Goal: Task Accomplishment & Management: Manage account settings

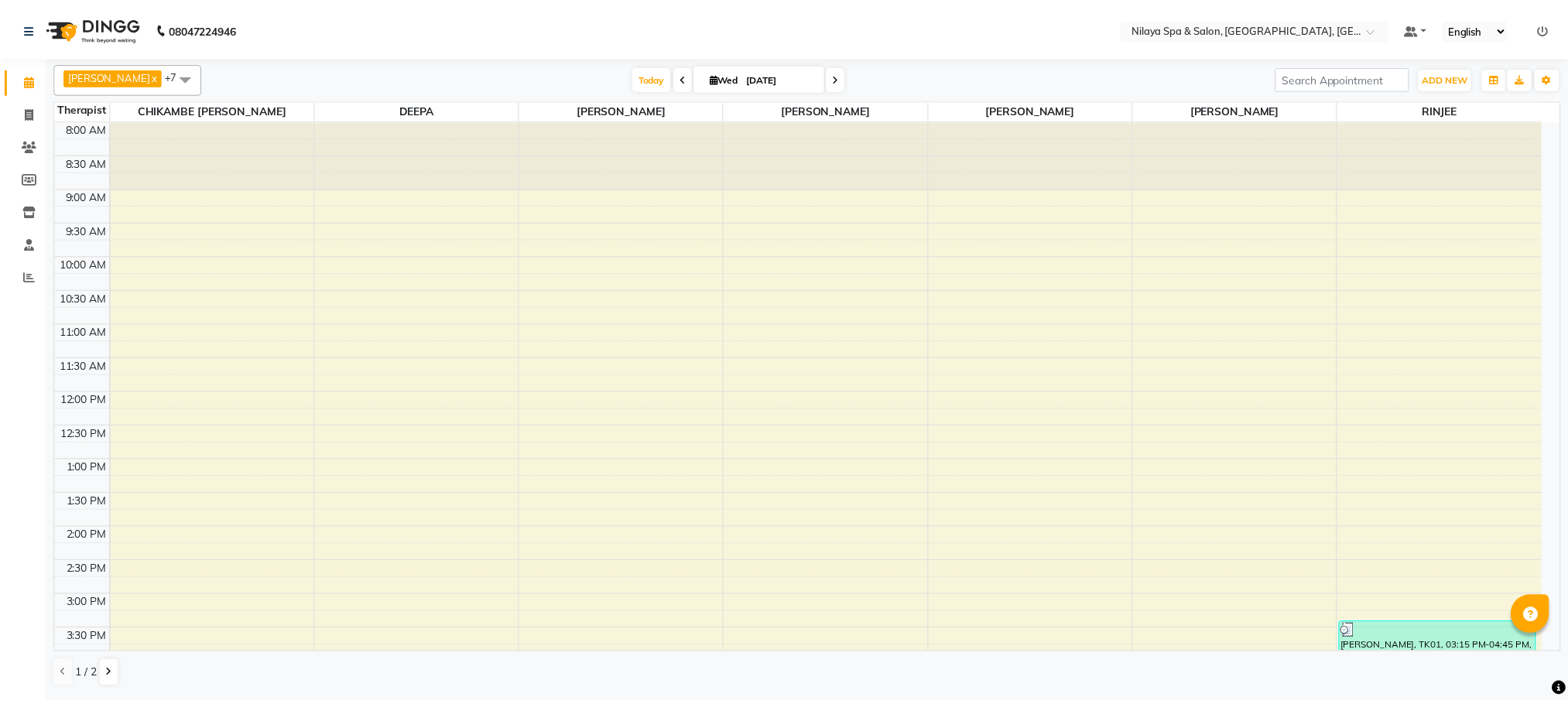
scroll to position [510, 0]
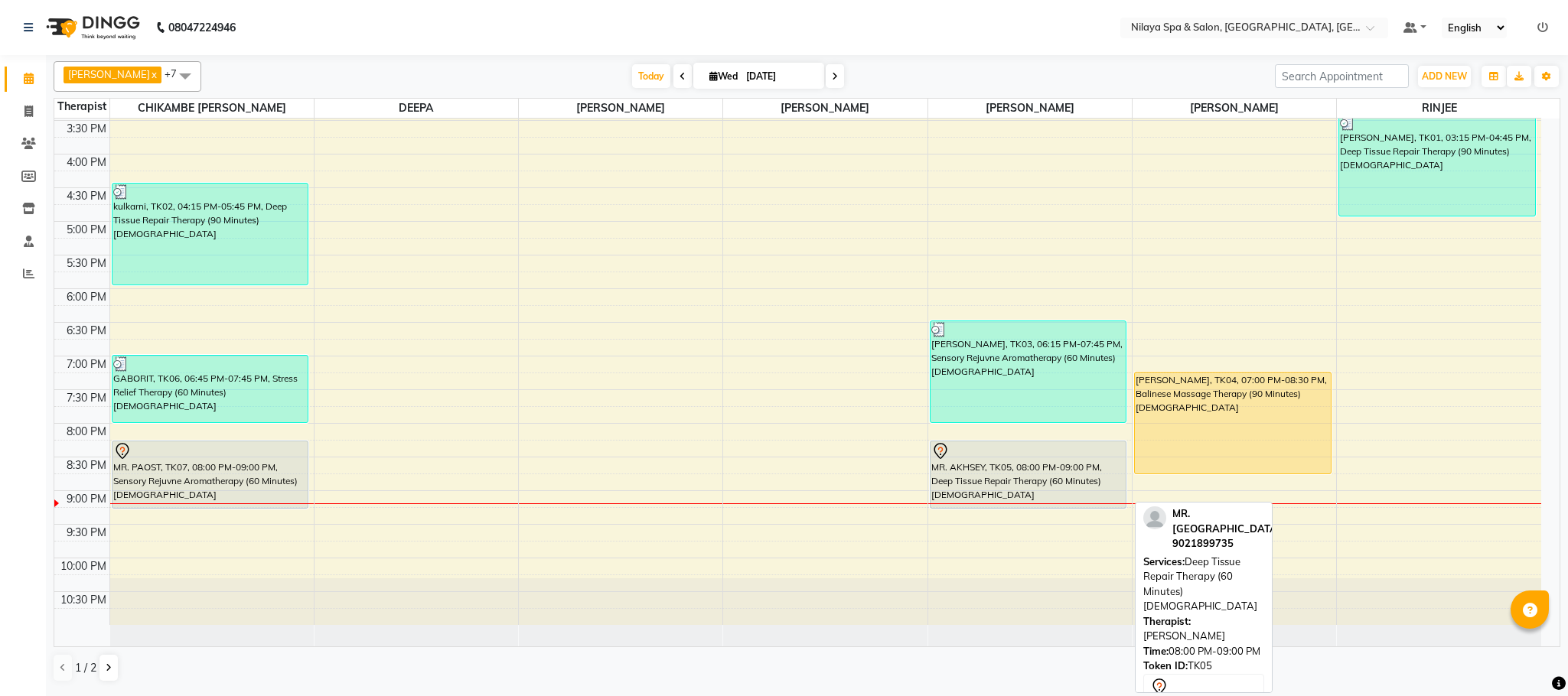
click at [989, 466] on div "MR. AKHSEY, TK05, 08:00 PM-09:00 PM, Deep Tissue Repair Therapy (60 Minutes)[DE…" at bounding box center [1029, 475] width 196 height 67
select select "7"
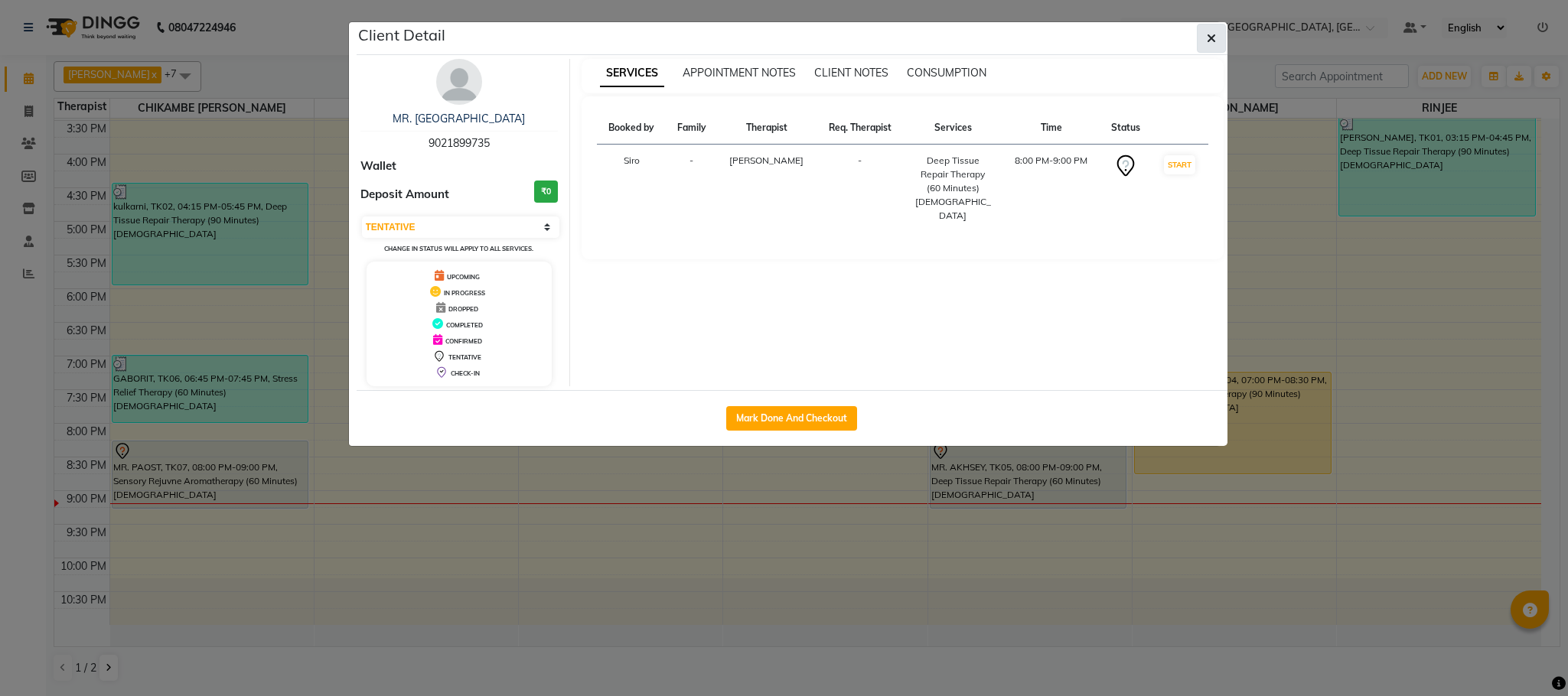
click at [1210, 49] on button "button" at bounding box center [1211, 38] width 29 height 29
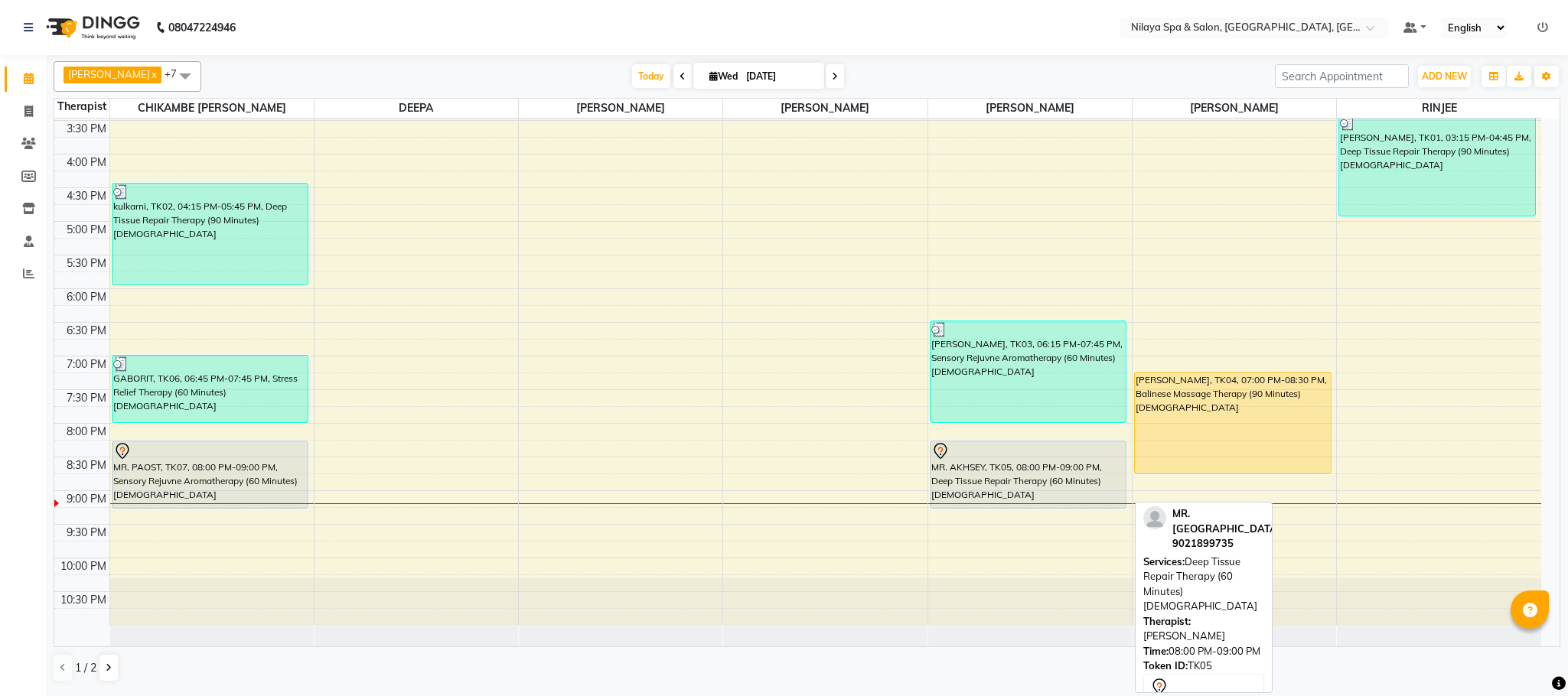
click at [1159, 442] on div "[PERSON_NAME], TK04, 07:00 PM-08:30 PM, Balinese Massage Therapy (90 Minutes)[D…" at bounding box center [1232, 423] width 196 height 101
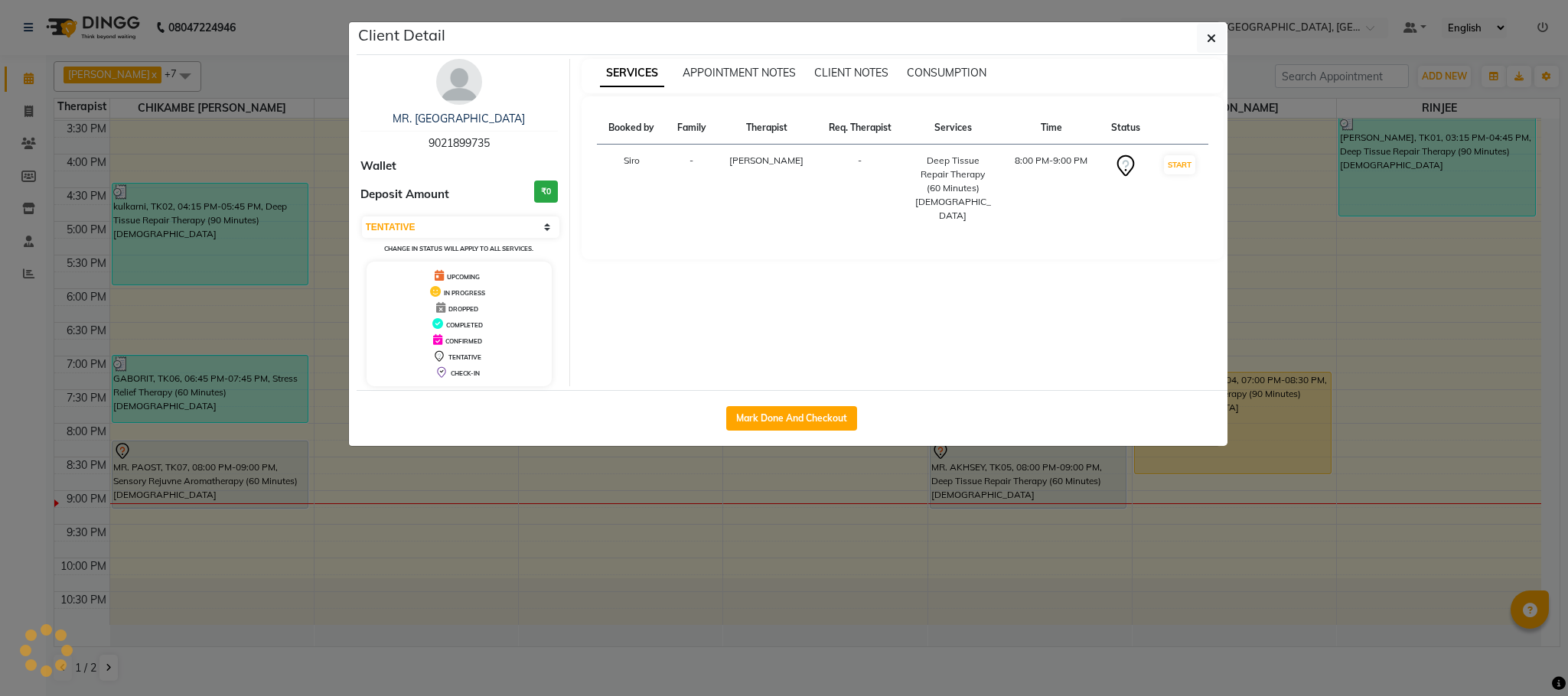
select select "1"
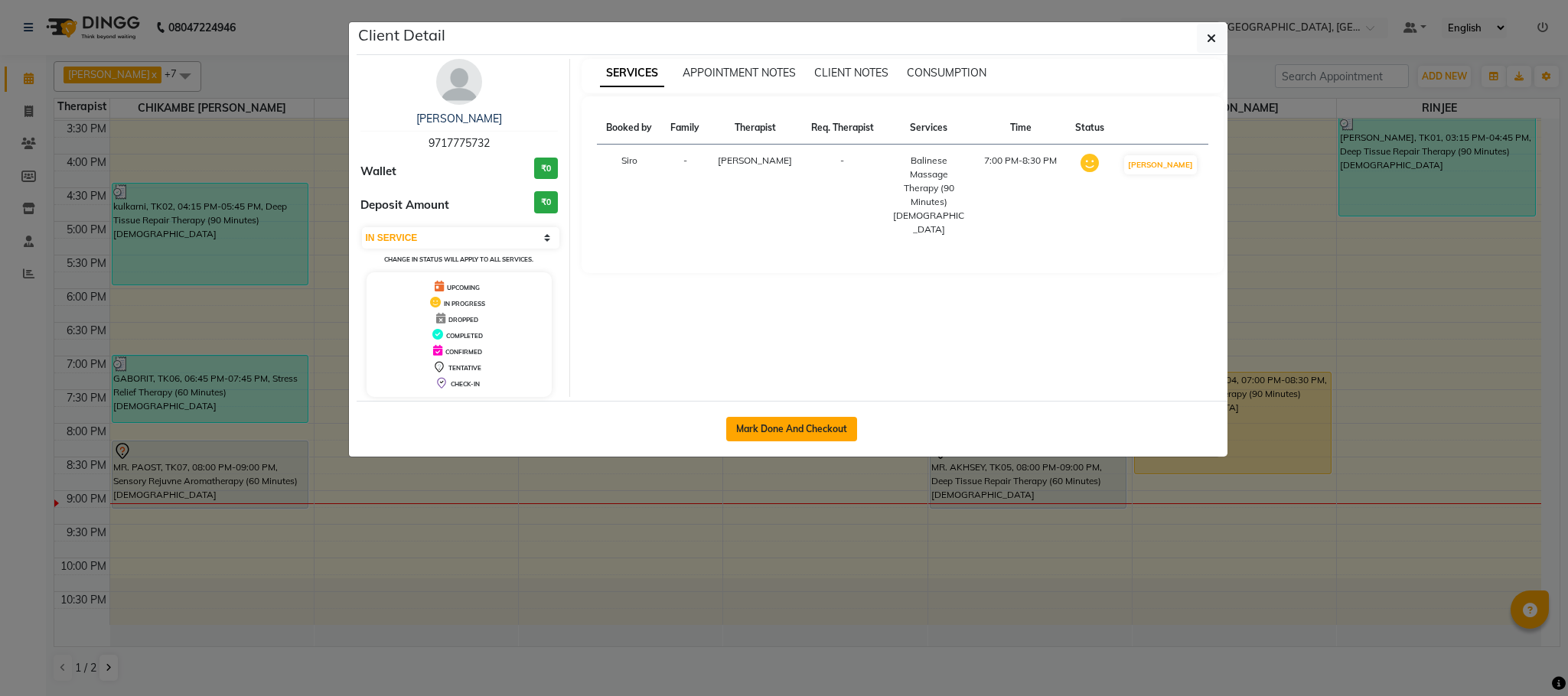
click at [762, 429] on button "Mark Done And Checkout" at bounding box center [791, 429] width 131 height 25
select select "service"
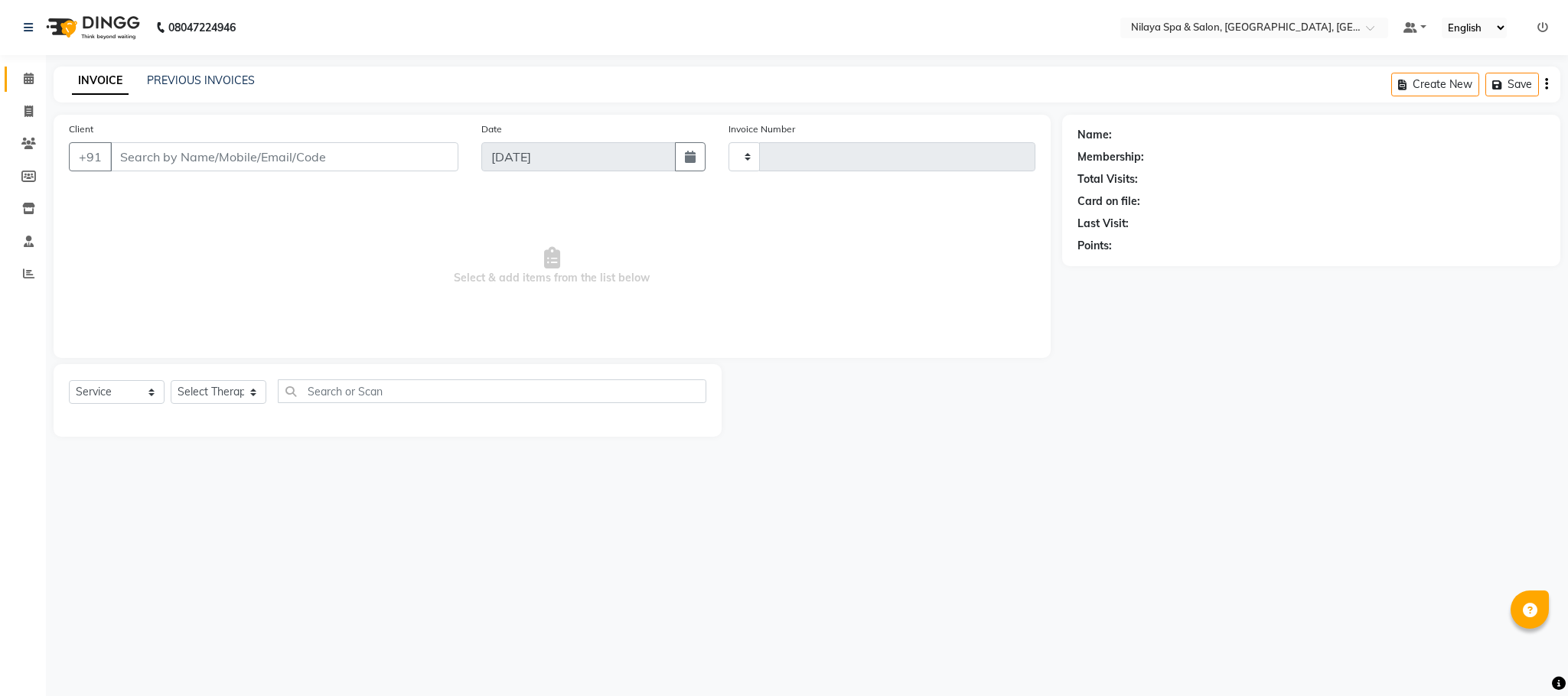
type input "1389"
select select "7983"
type input "97******32"
select select "88833"
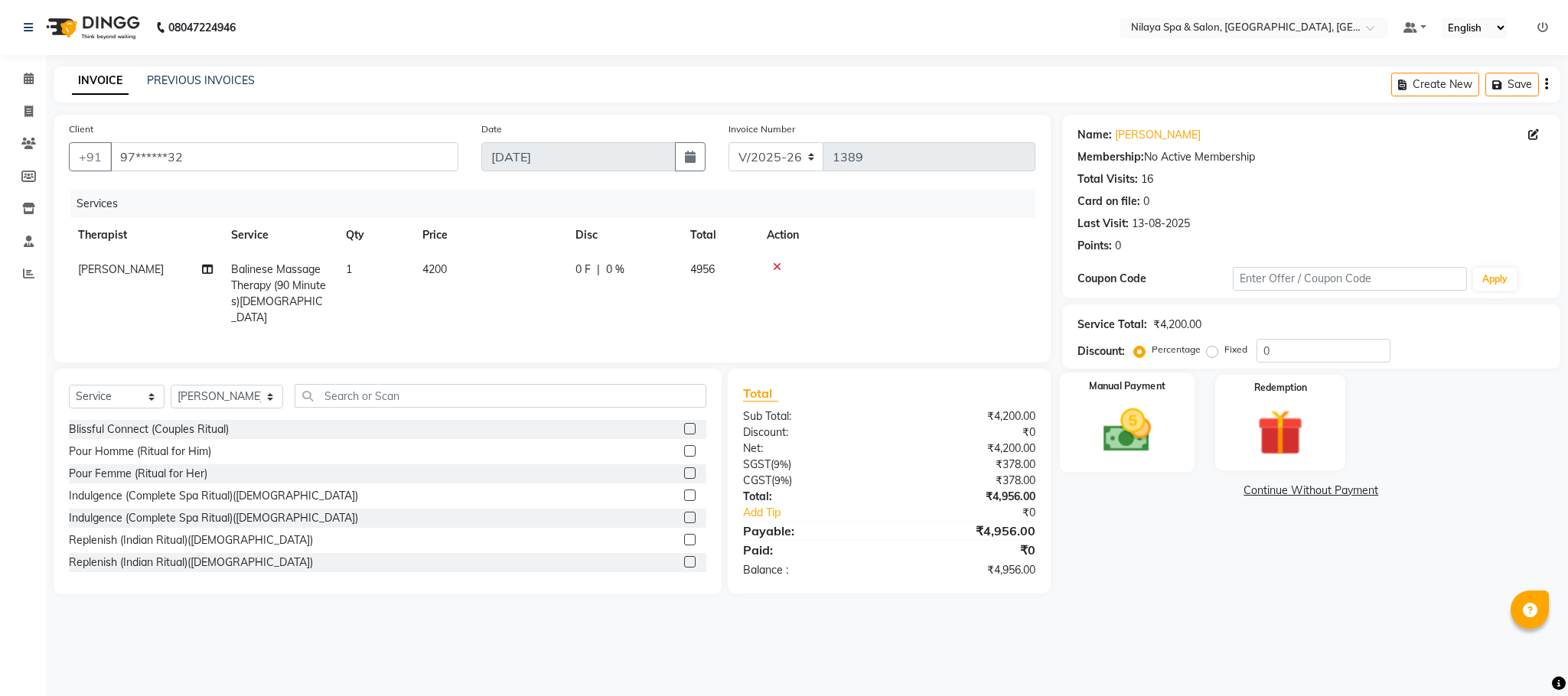
click at [1123, 434] on img at bounding box center [1126, 431] width 78 height 55
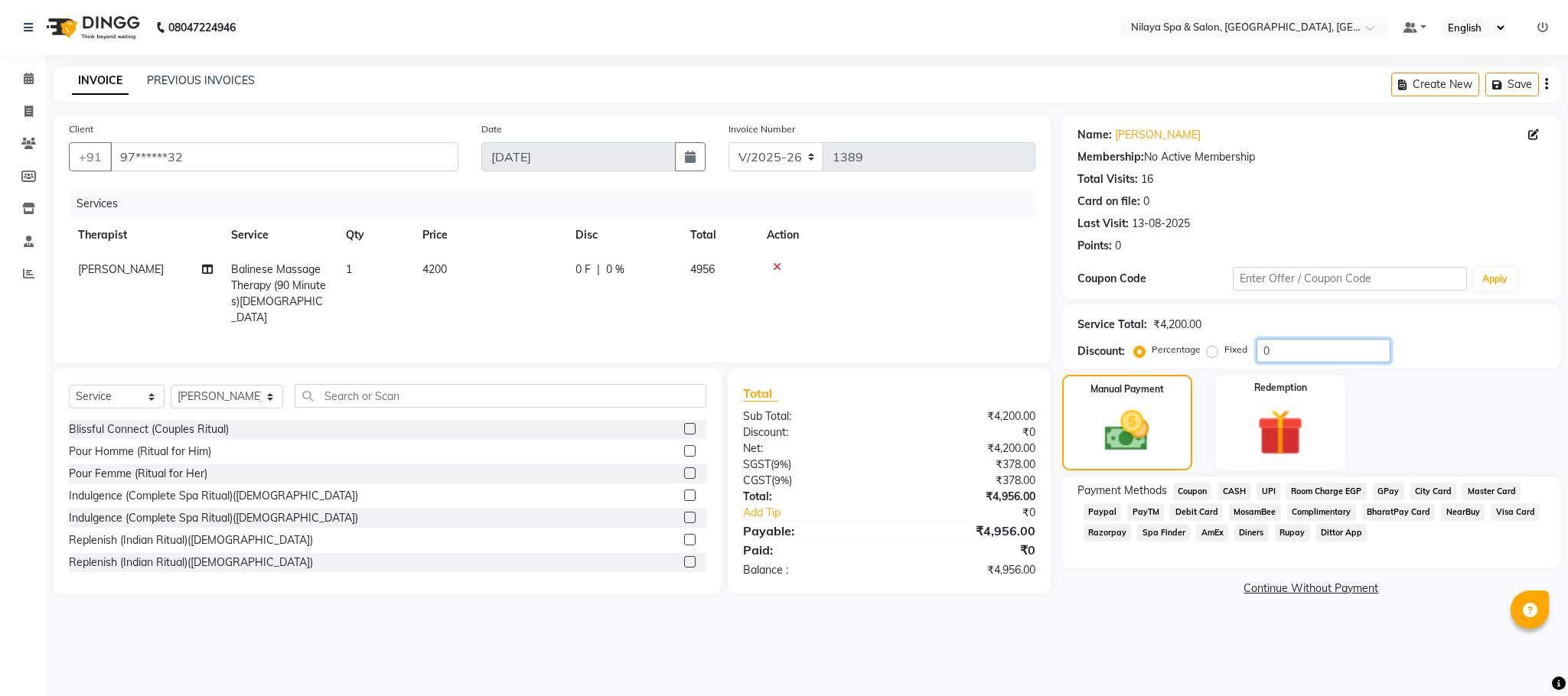
click at [1286, 359] on input "0" at bounding box center [1323, 351] width 133 height 24
type input "30"
click at [1267, 491] on span "UPI" at bounding box center [1268, 491] width 24 height 17
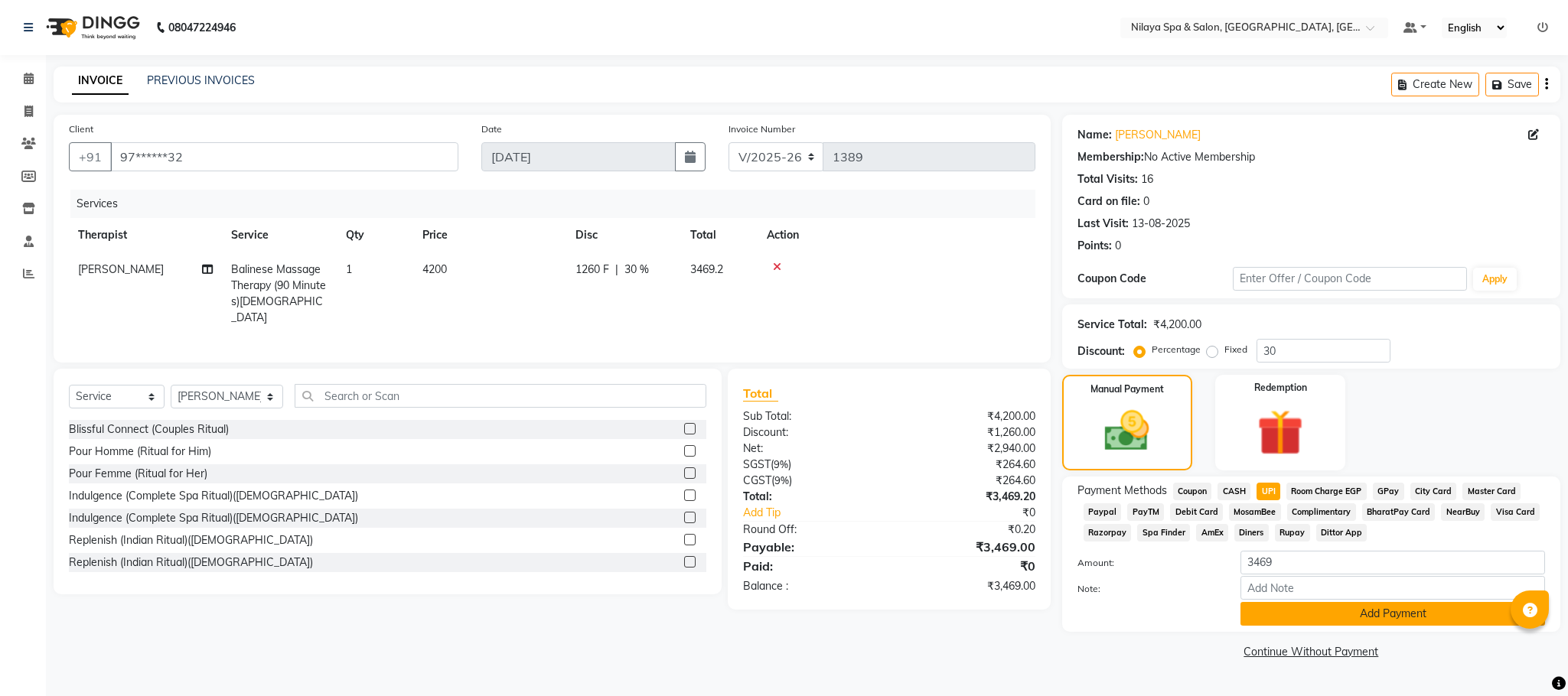
click at [1296, 625] on button "Add Payment" at bounding box center [1392, 615] width 304 height 24
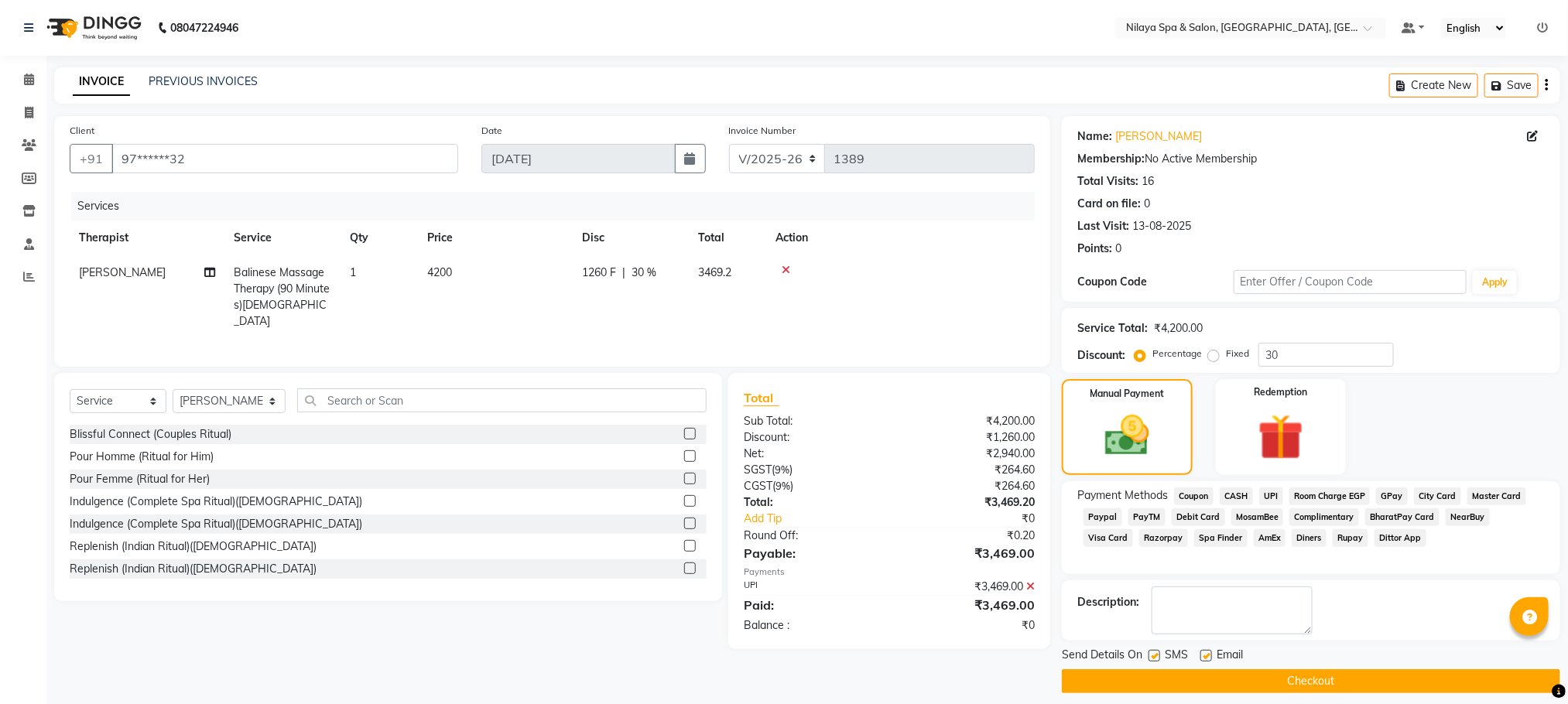
scroll to position [14, 0]
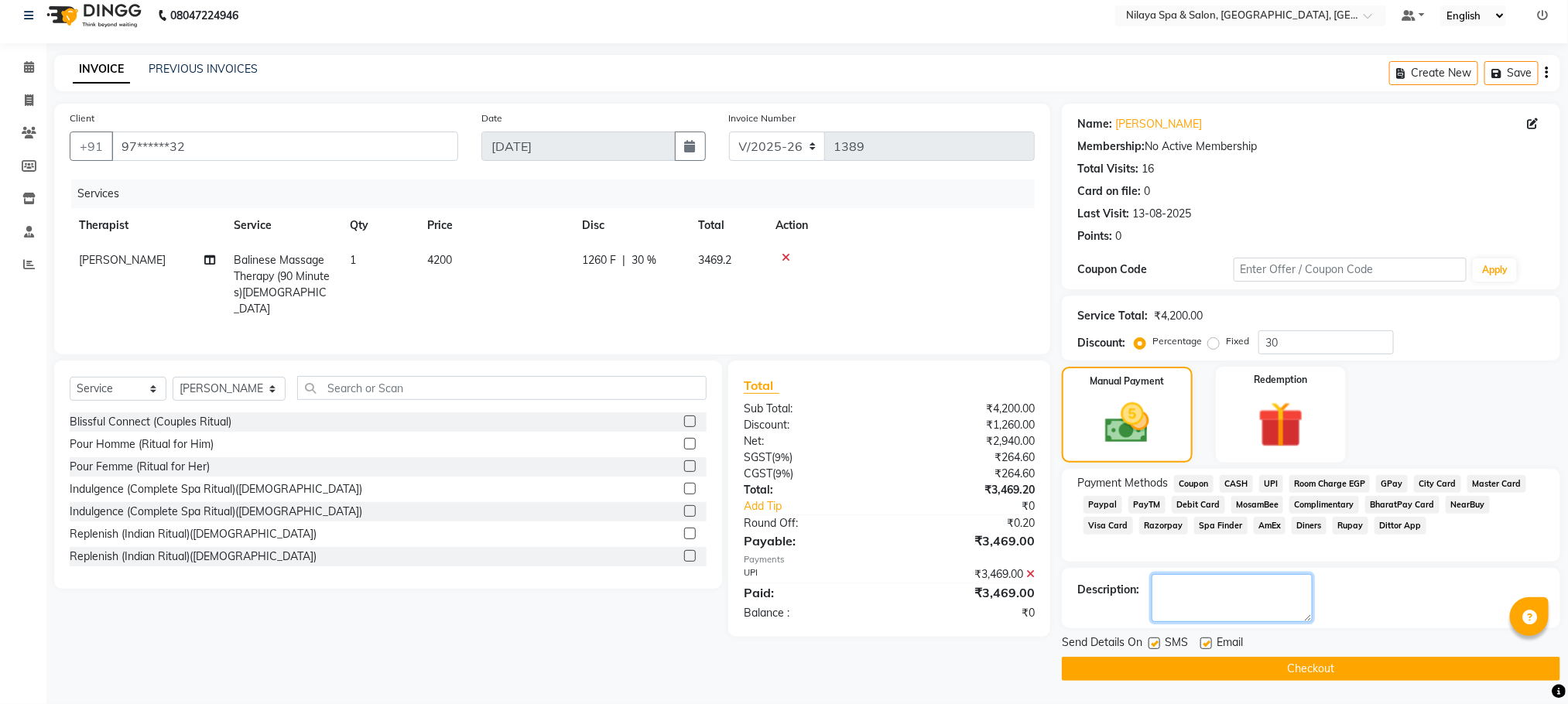
click at [1207, 593] on textarea at bounding box center [1232, 599] width 161 height 48
type textarea "REFF BY MR. ANANT SIR"
click at [1262, 661] on button "Checkout" at bounding box center [1311, 669] width 499 height 24
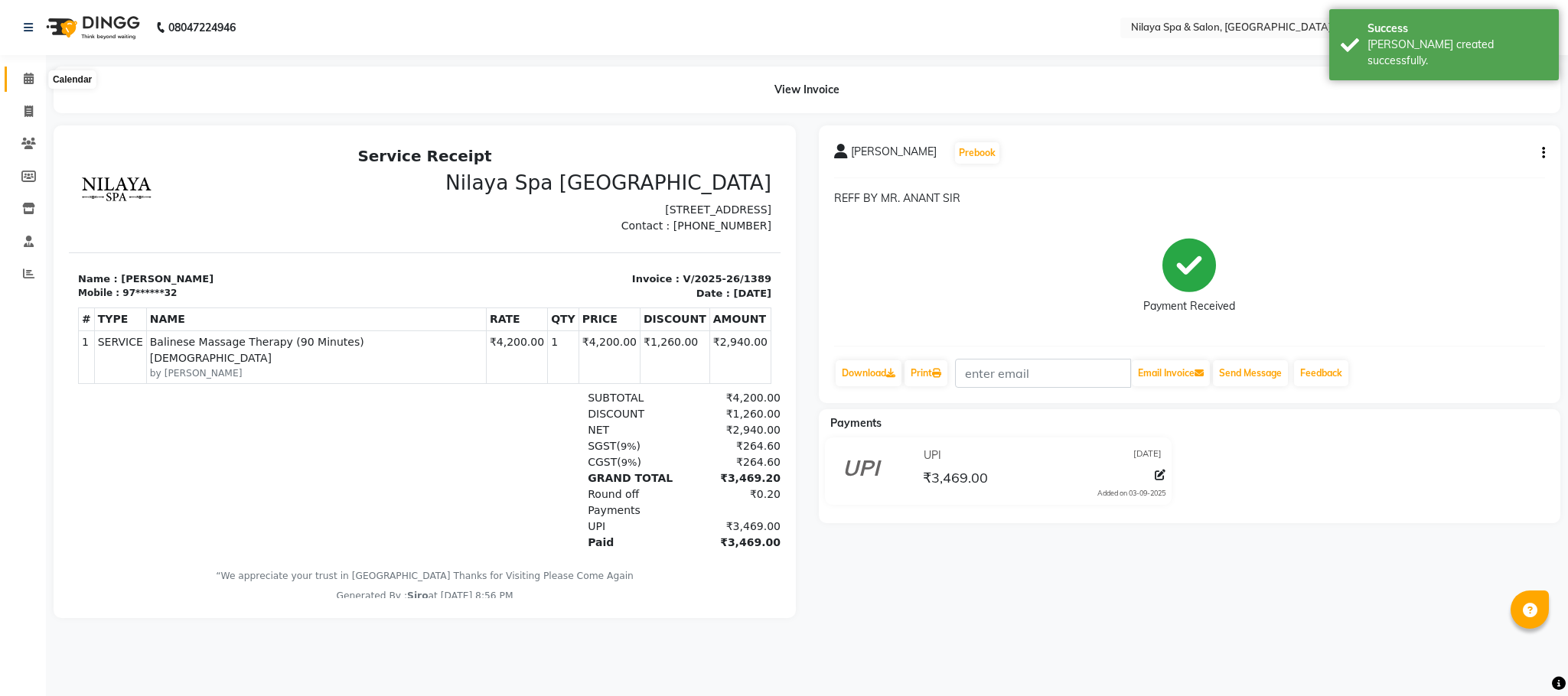
click at [32, 80] on icon at bounding box center [28, 78] width 10 height 12
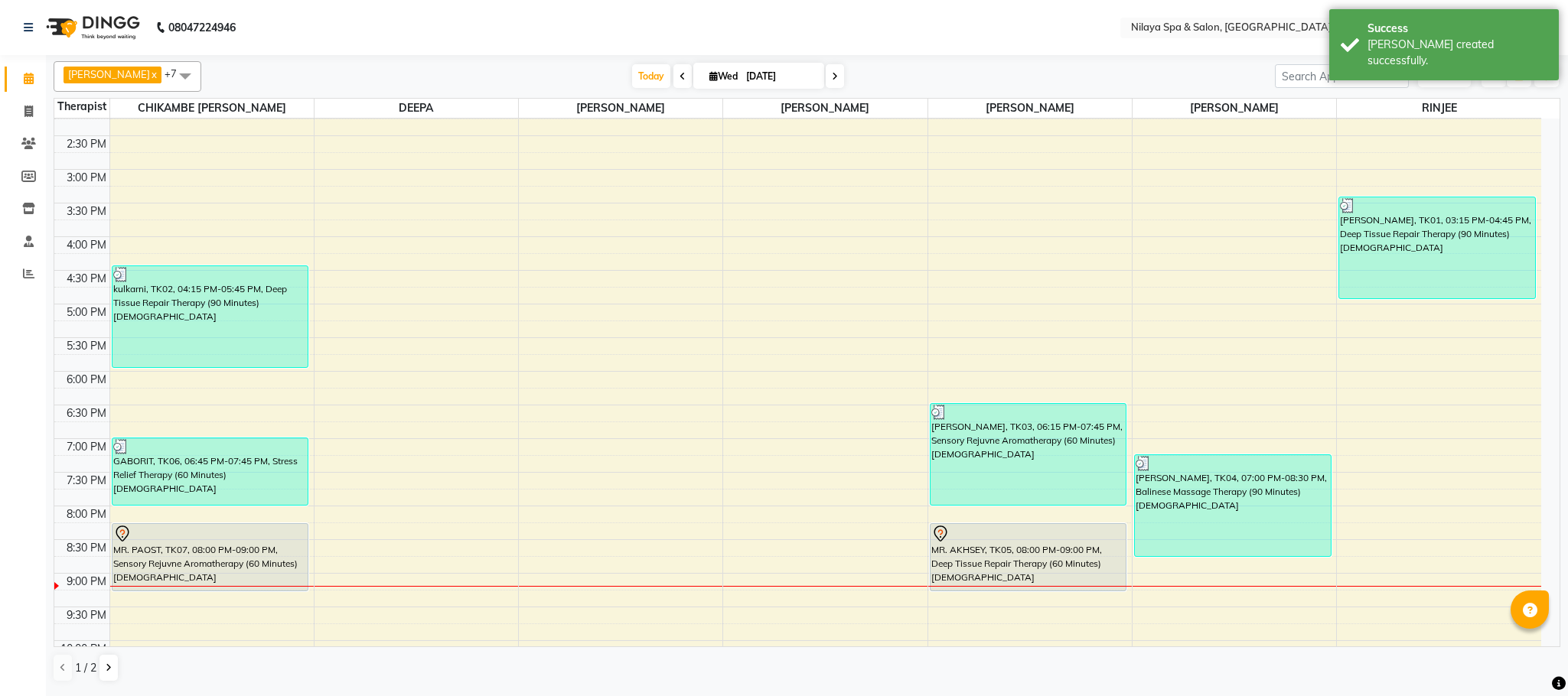
scroll to position [504, 0]
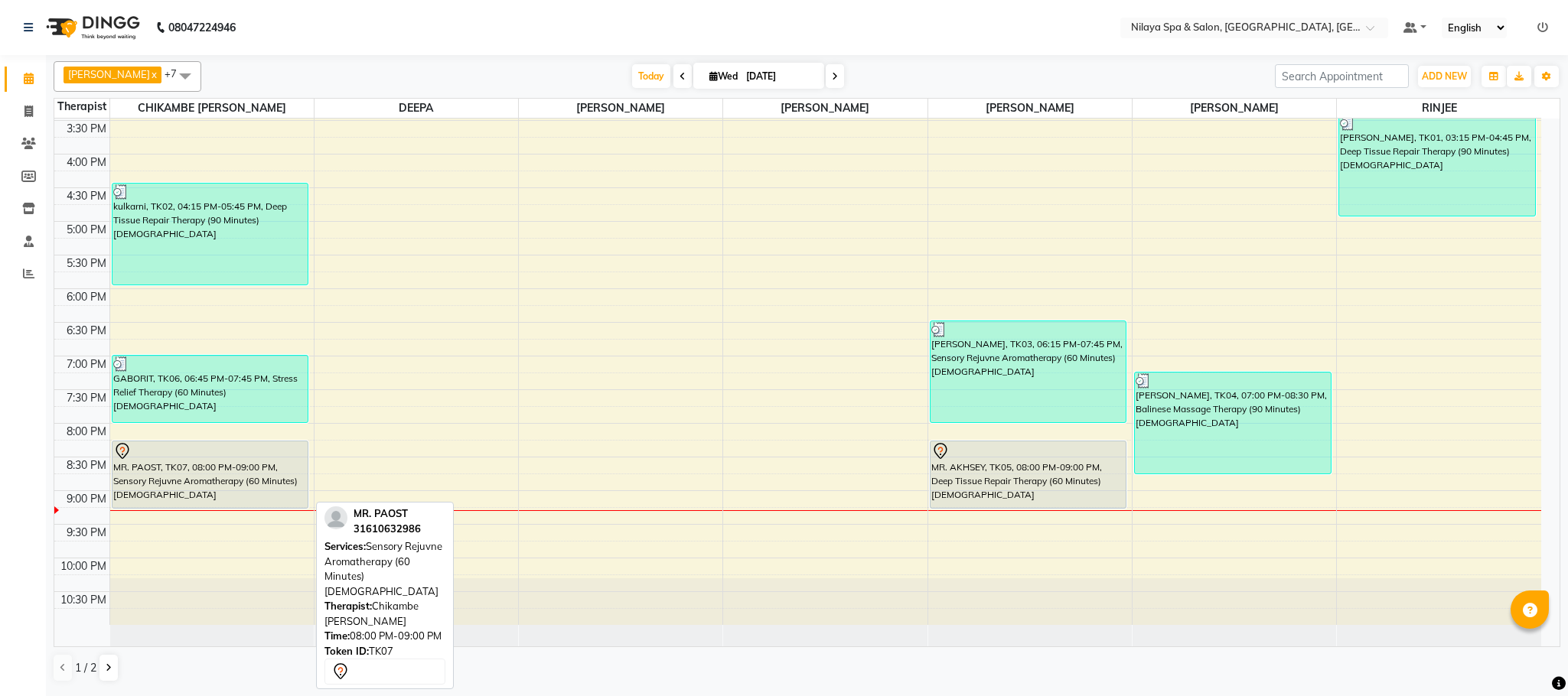
click at [229, 477] on div "MR. PAOST, TK07, 08:00 PM-09:00 PM, Sensory Rejuvne Aromatherapy (60 Minutes)[D…" at bounding box center [210, 475] width 196 height 67
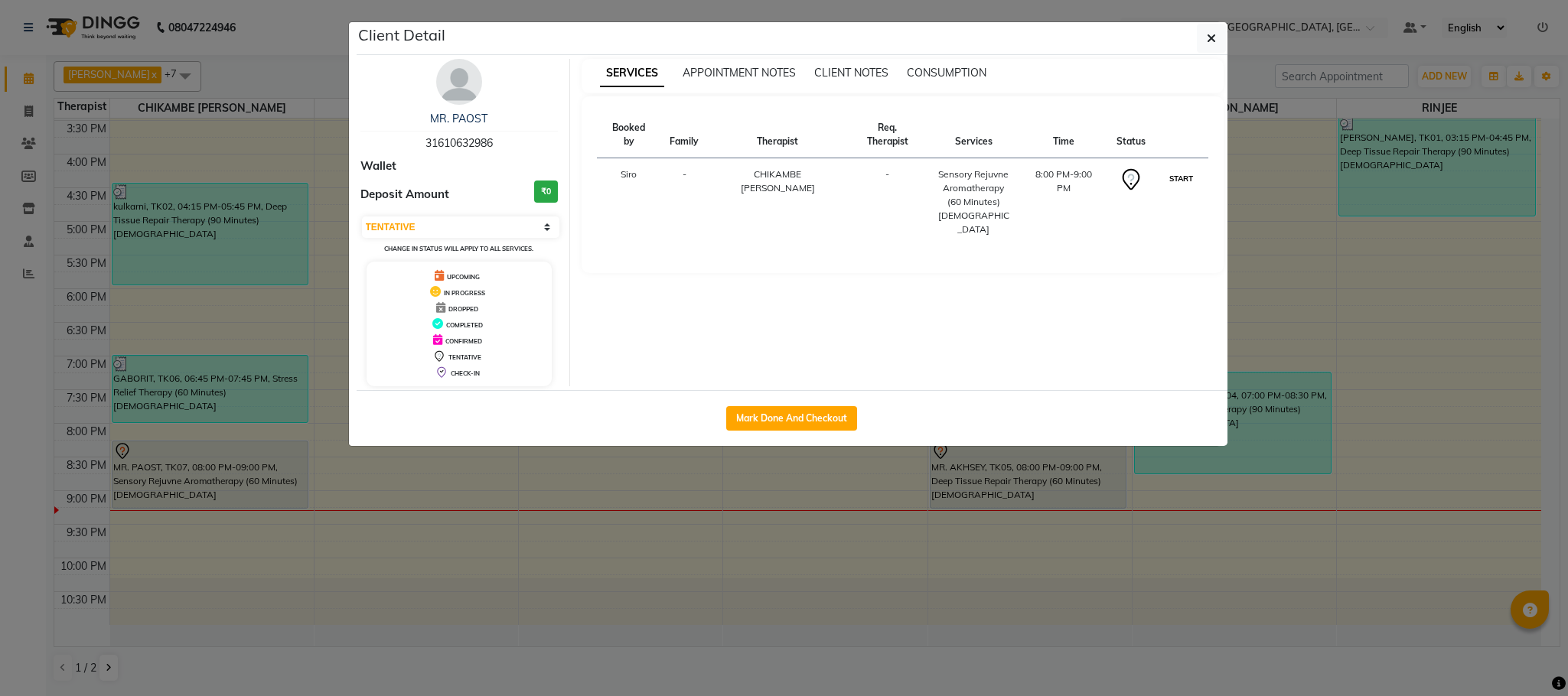
click at [1176, 169] on button "START" at bounding box center [1180, 178] width 31 height 19
select select "1"
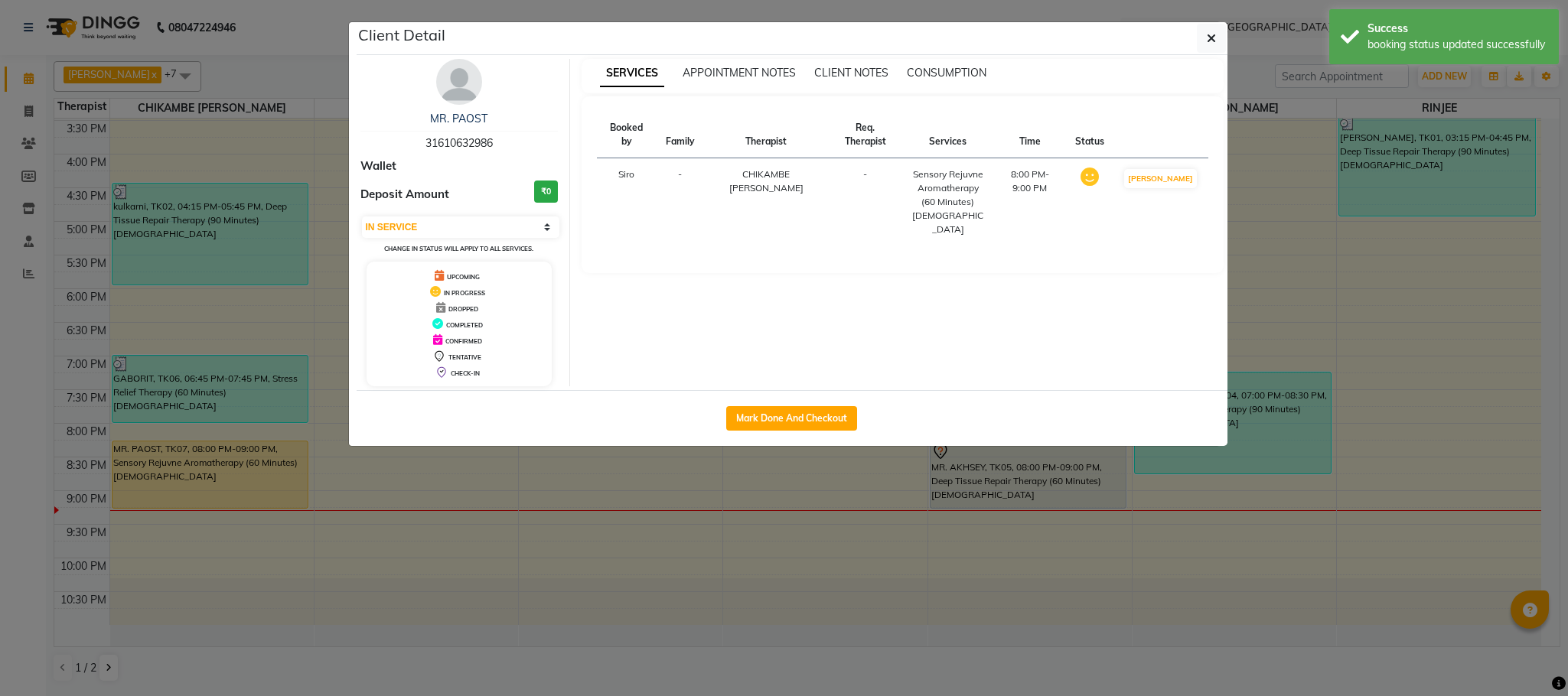
click at [620, 489] on ngb-modal-window "Client Detail MR. PAOST 31610632986 Wallet Deposit Amount ₹0 Select IN SERVICE …" at bounding box center [784, 348] width 1568 height 696
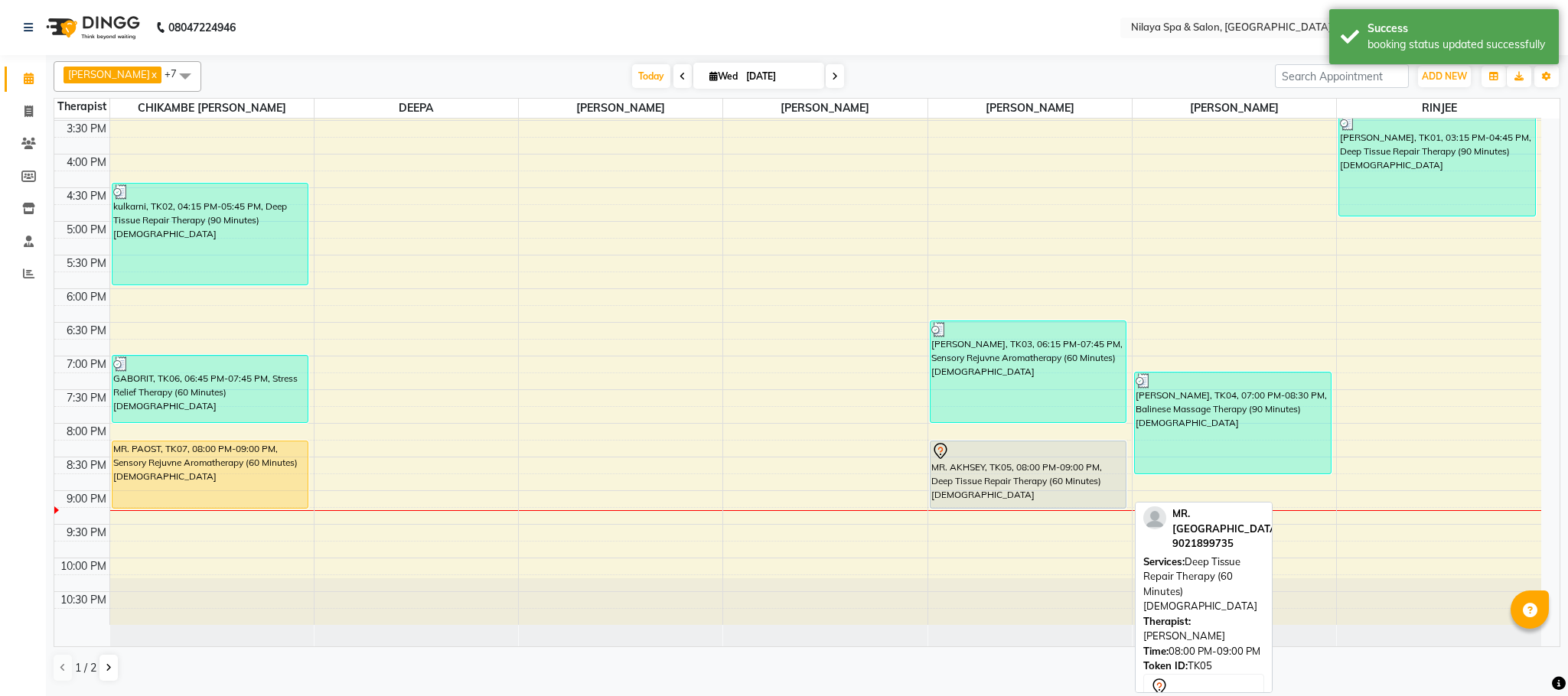
click at [1008, 496] on div "MR. AKHSEY, TK05, 08:00 PM-09:00 PM, Deep Tissue Repair Therapy (60 Minutes)[DE…" at bounding box center [1029, 475] width 196 height 67
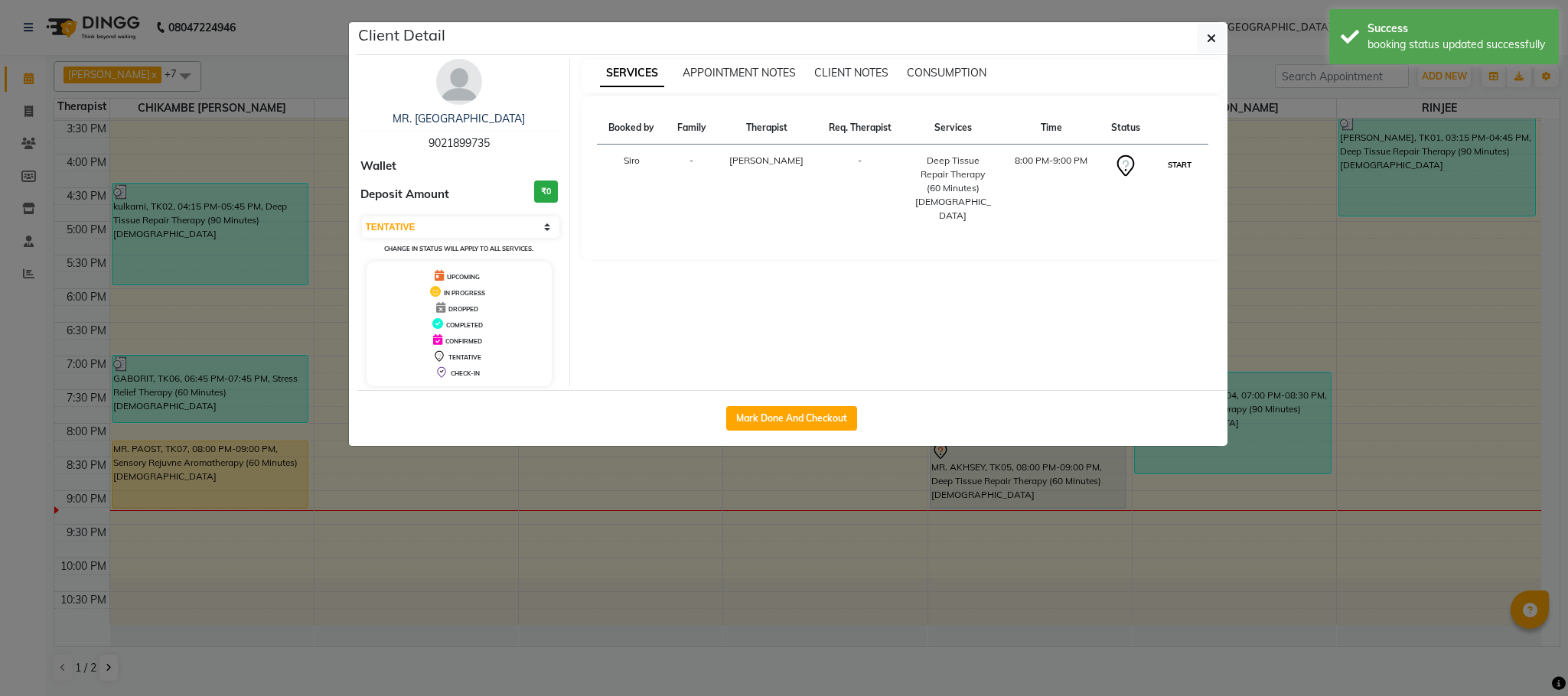
click at [1168, 163] on button "START" at bounding box center [1179, 165] width 31 height 19
select select "1"
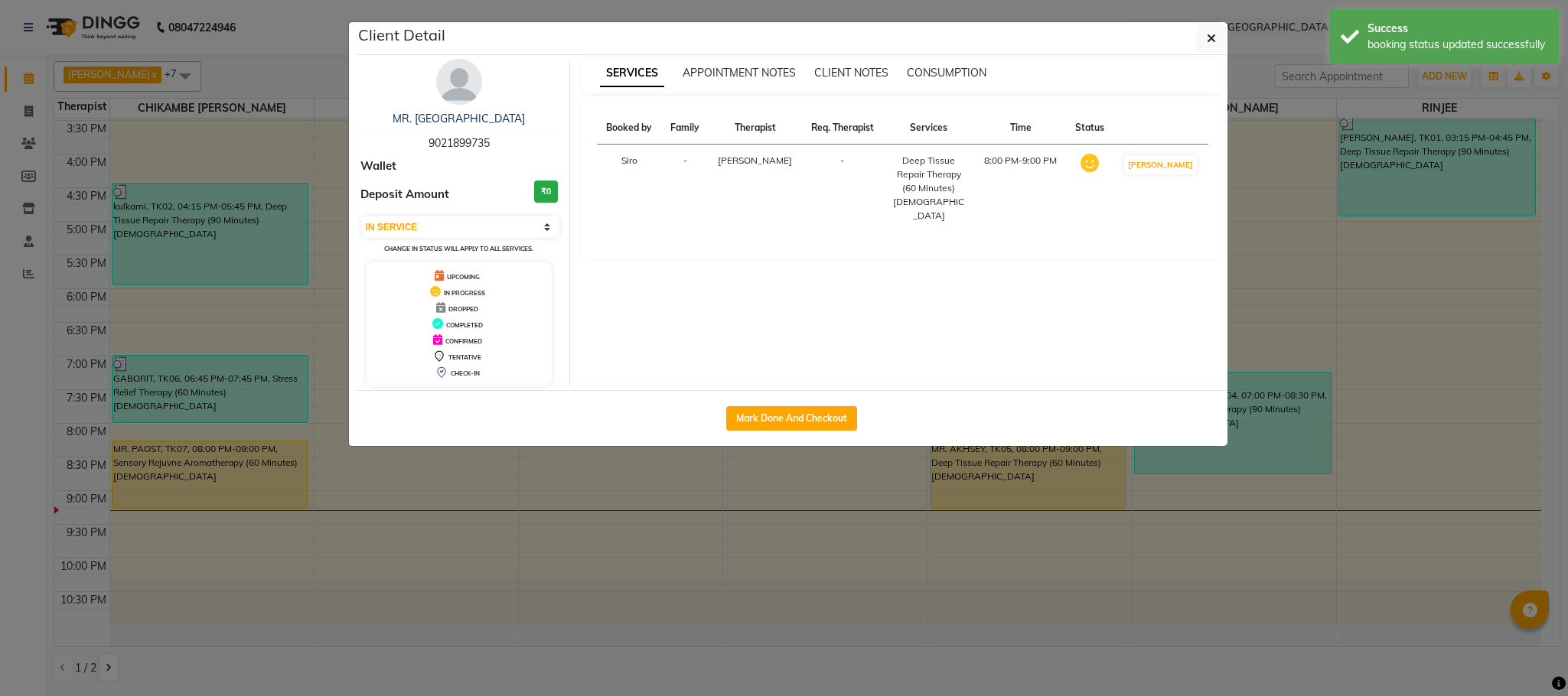
click at [519, 521] on ngb-modal-window "Client Detail MR. AKHSEY 9021899735 Wallet Deposit Amount ₹0 Select IN SERVICE …" at bounding box center [784, 348] width 1568 height 696
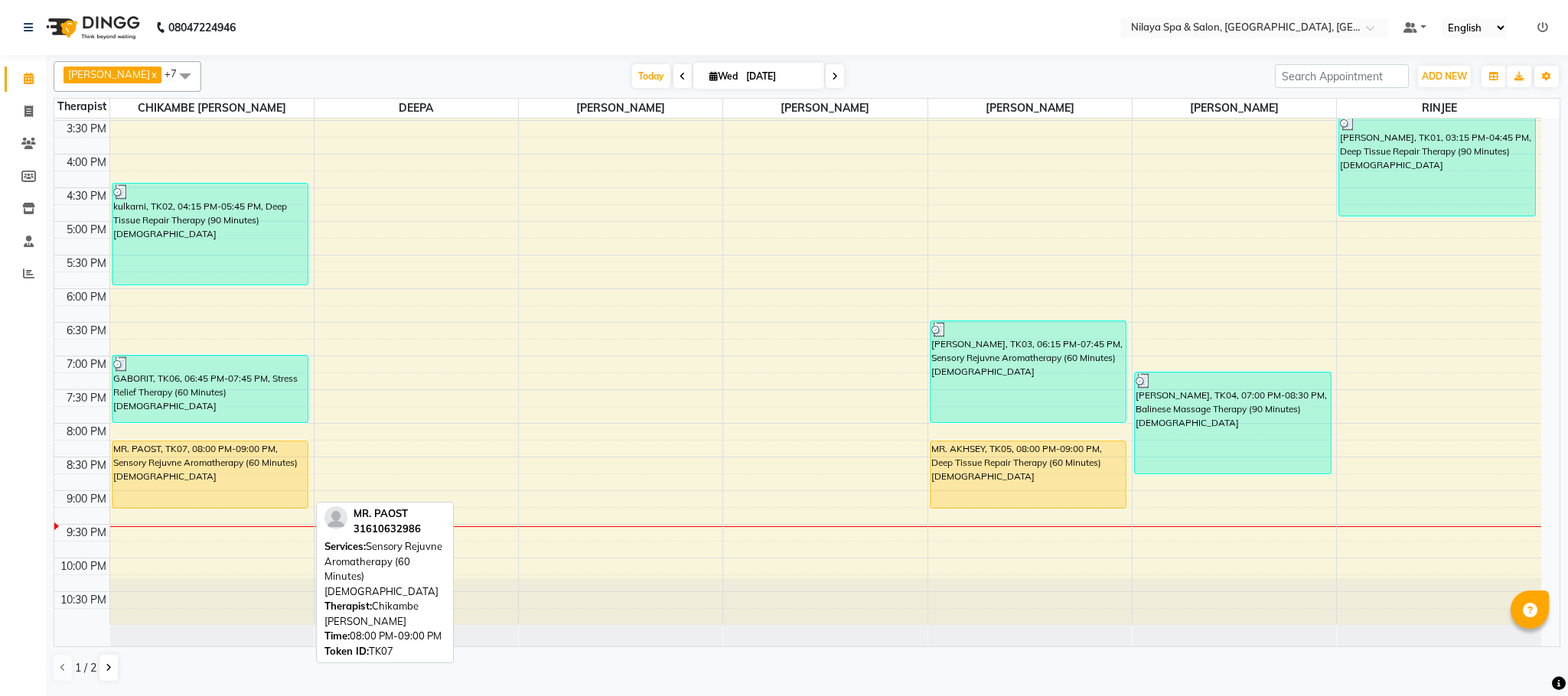
click at [190, 466] on div "MR. PAOST, TK07, 08:00 PM-09:00 PM, Sensory Rejuvne Aromatherapy (60 Minutes)[D…" at bounding box center [210, 475] width 196 height 67
select select "1"
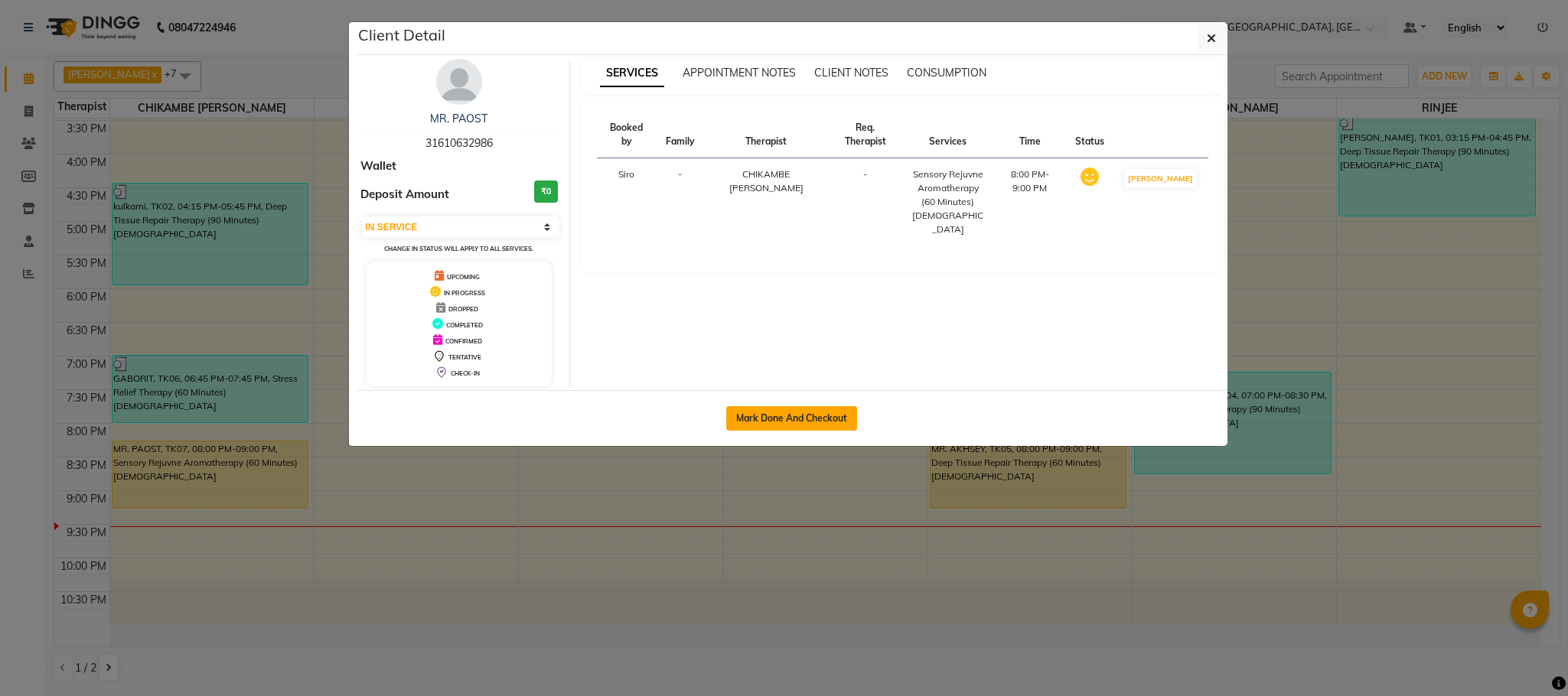
click at [779, 412] on button "Mark Done And Checkout" at bounding box center [791, 418] width 131 height 25
select select "7983"
select select "service"
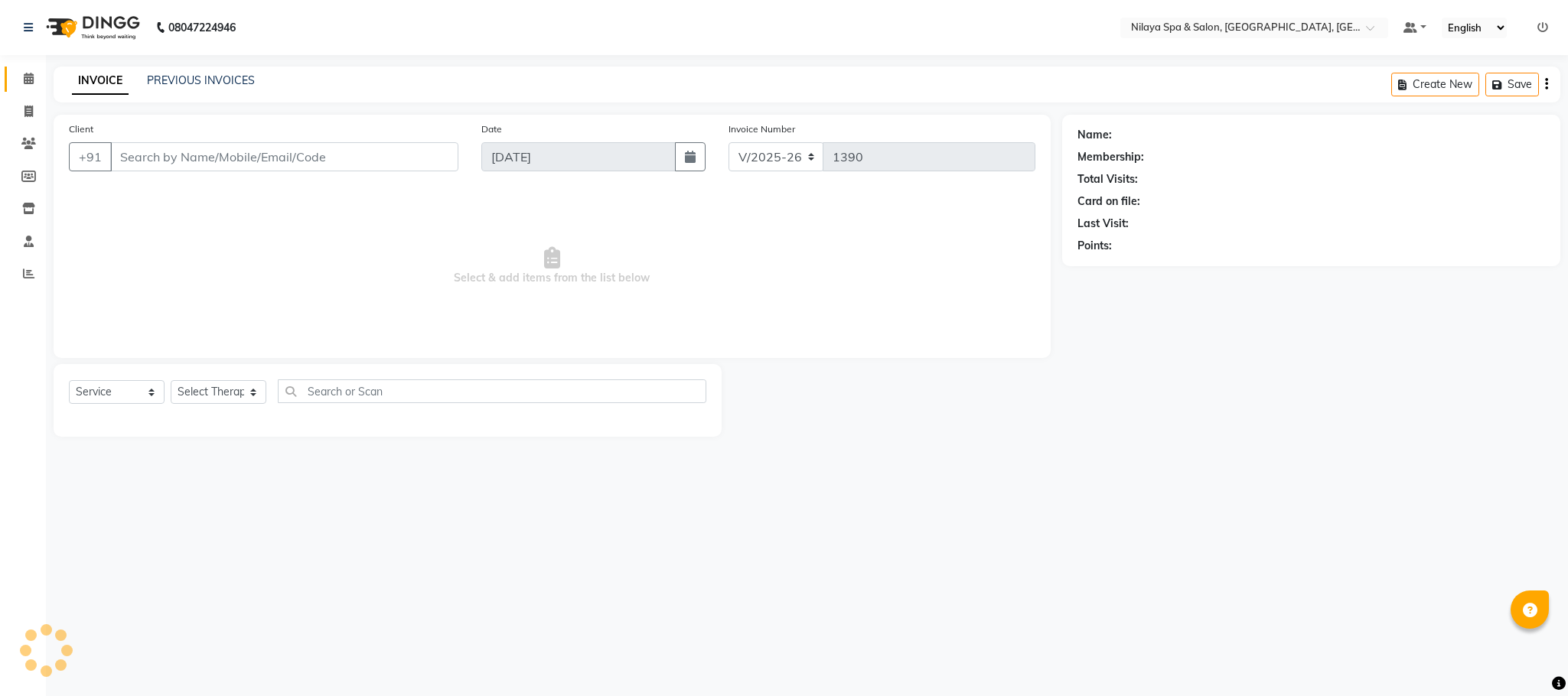
type input "31*******86"
select select "82530"
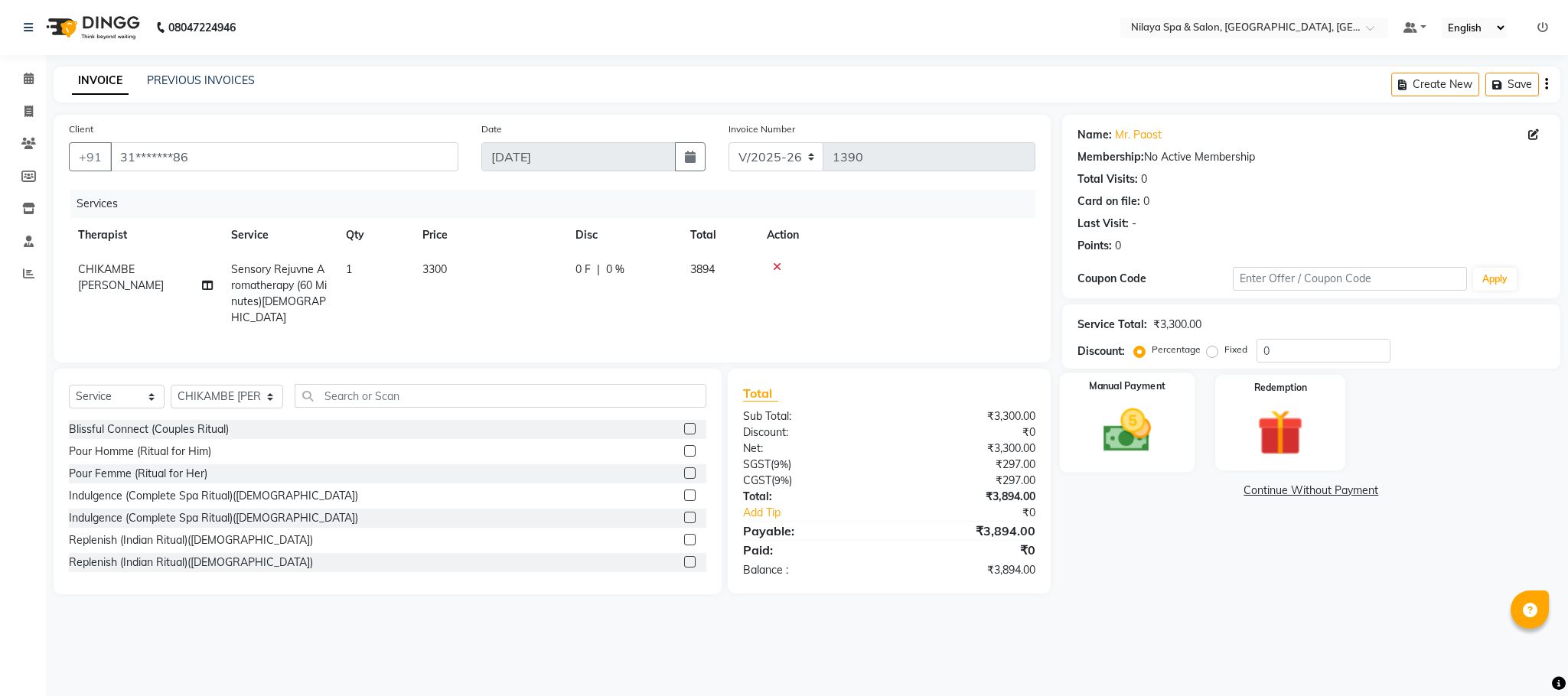
click at [1109, 433] on img at bounding box center [1126, 431] width 78 height 55
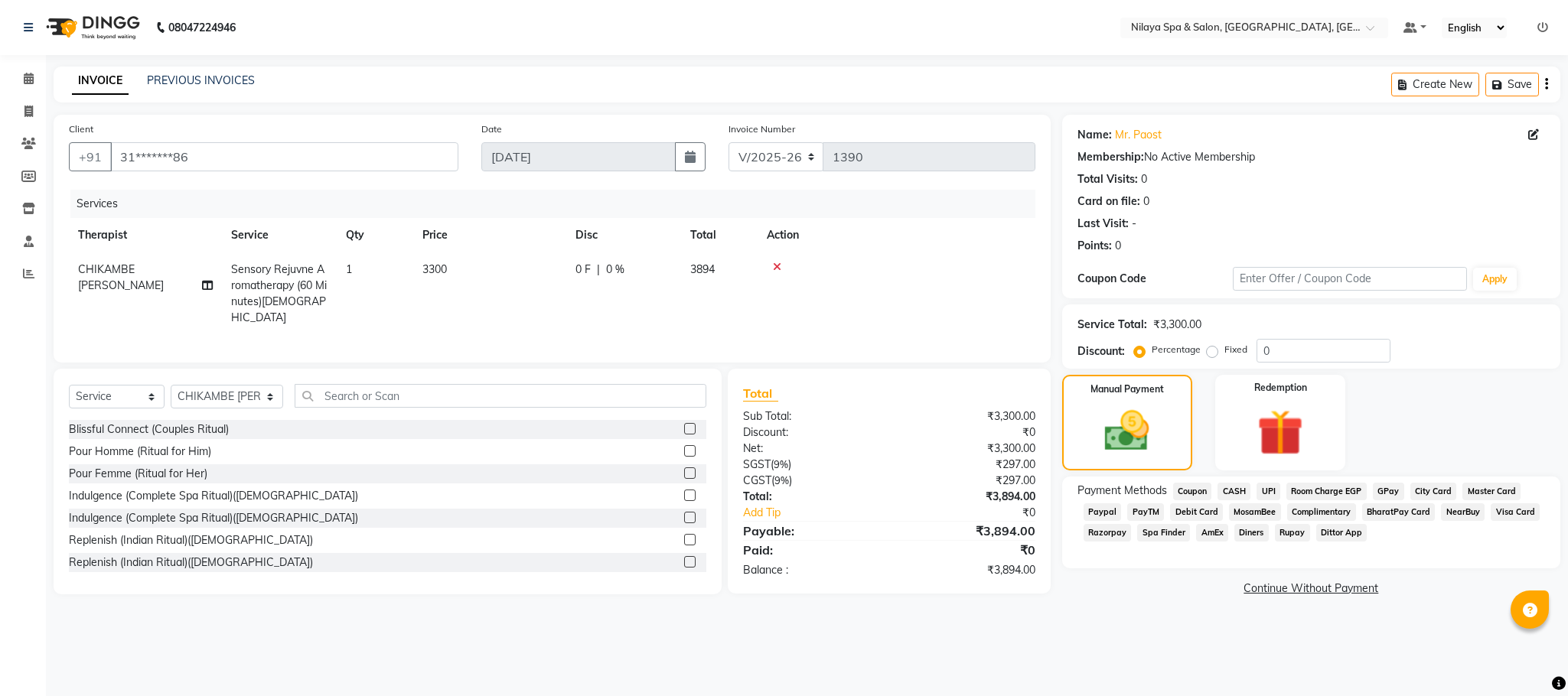
click at [1503, 514] on span "Visa Card" at bounding box center [1515, 512] width 49 height 17
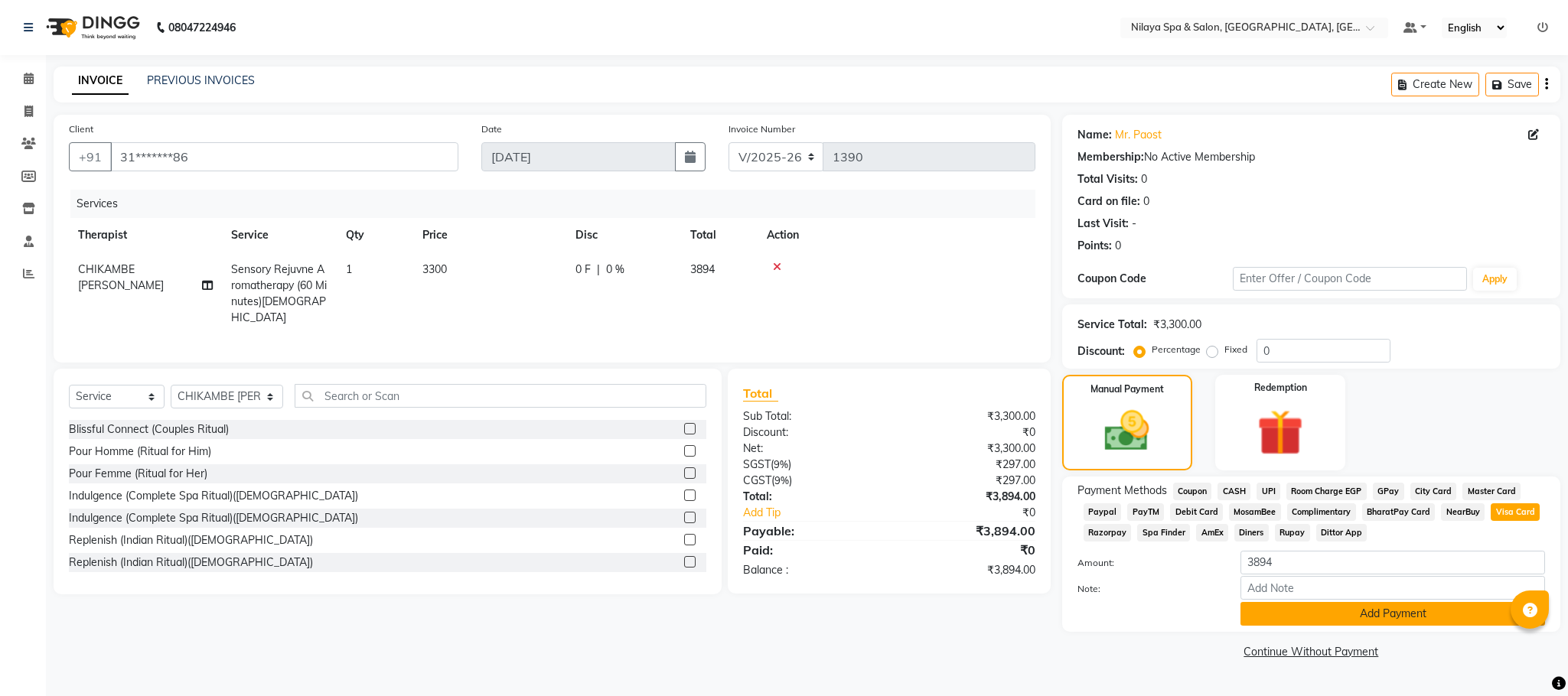
click at [1345, 616] on button "Add Payment" at bounding box center [1392, 615] width 304 height 24
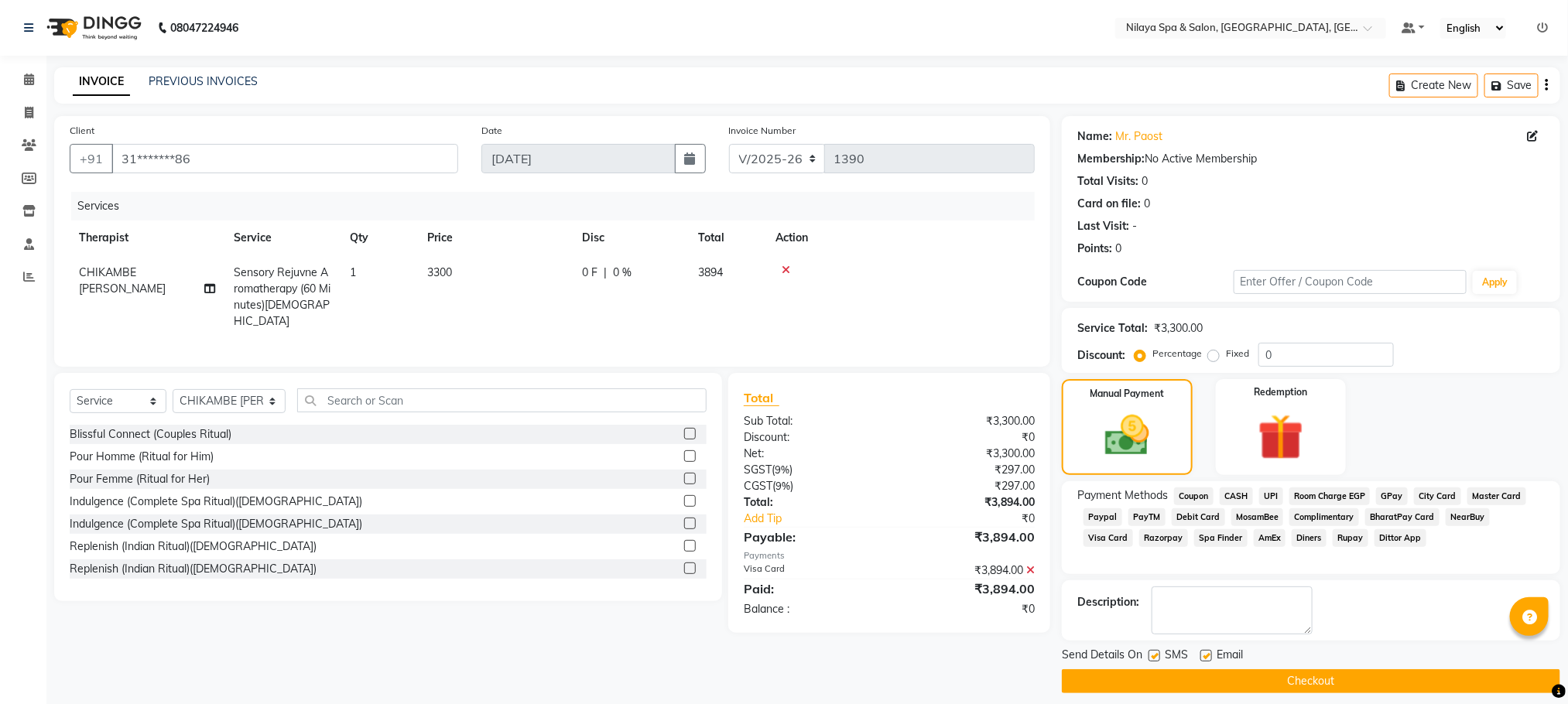
scroll to position [14, 0]
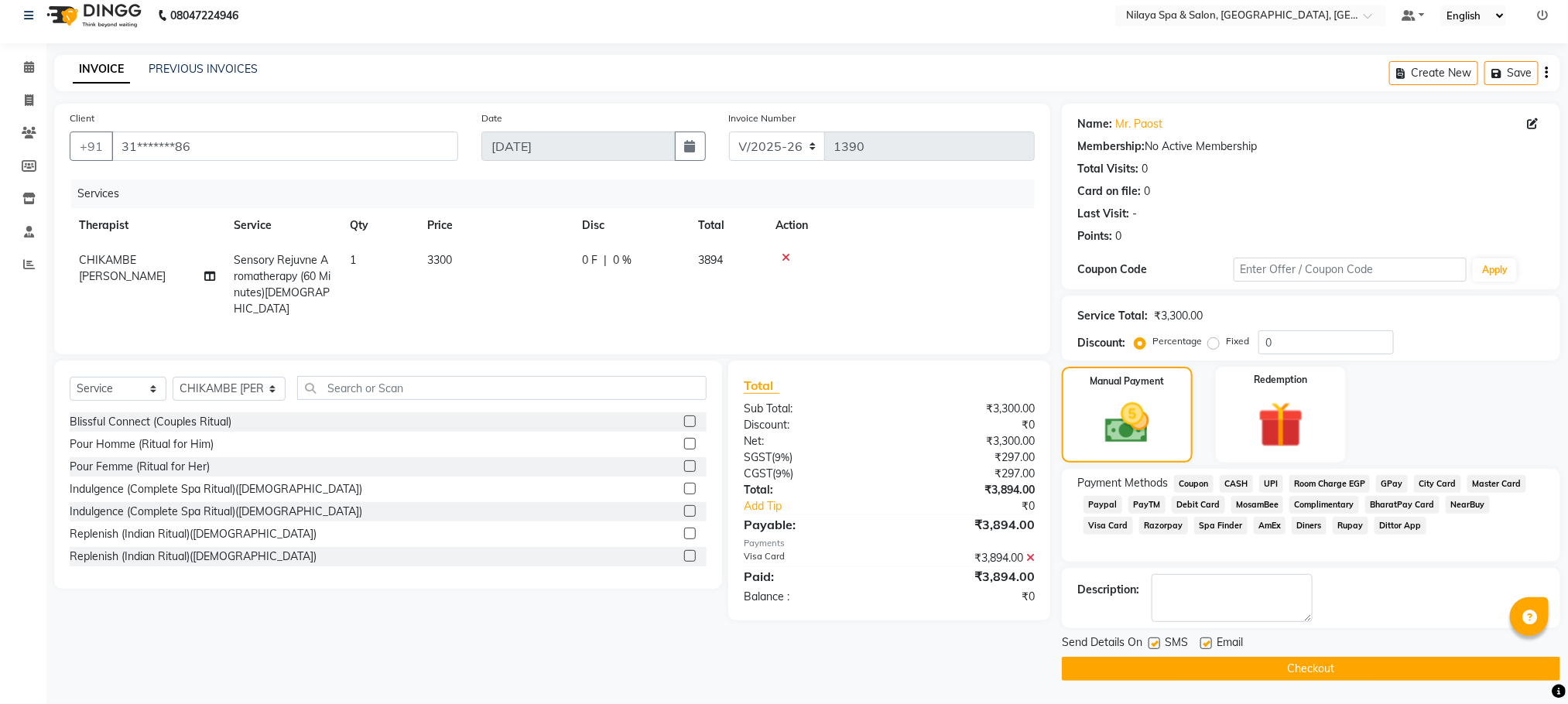
click at [1243, 661] on button "Checkout" at bounding box center [1311, 669] width 499 height 24
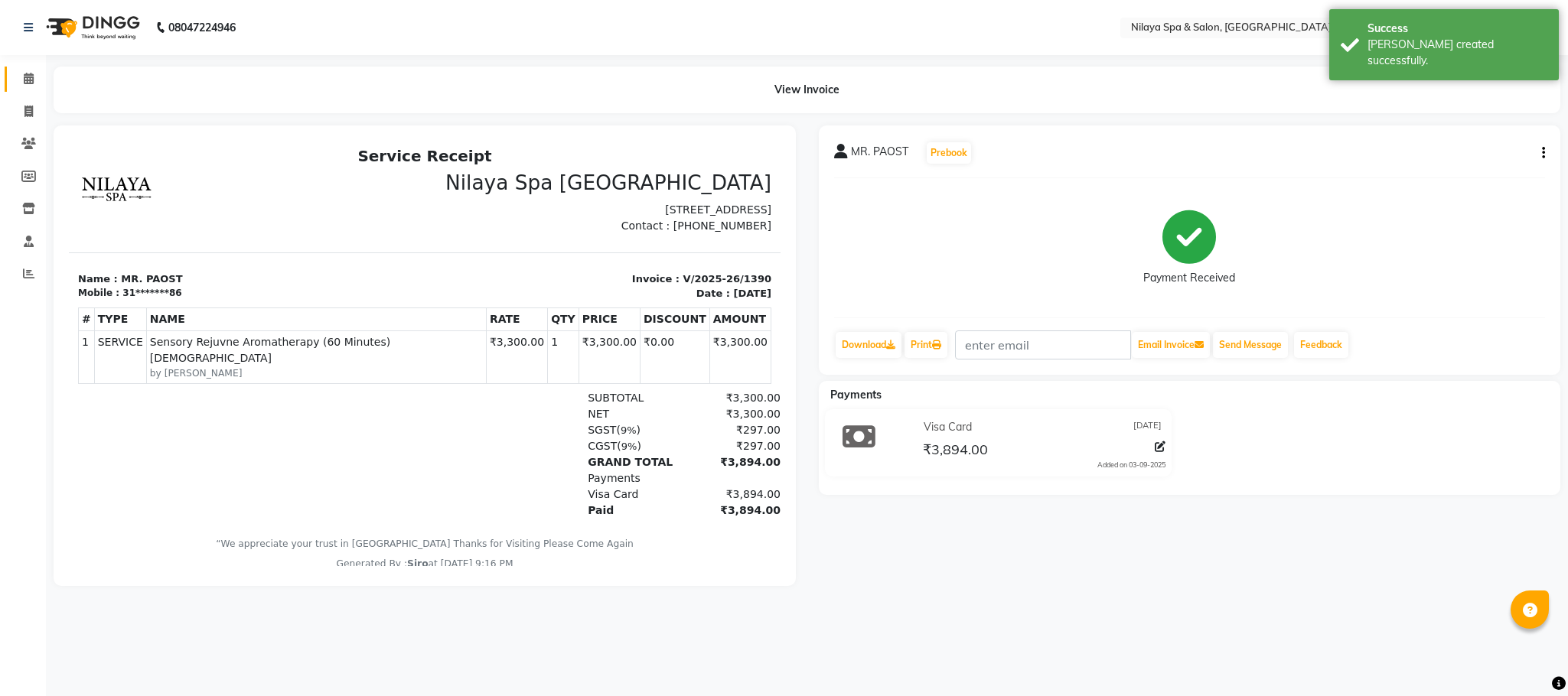
click at [9, 77] on link "Calendar" at bounding box center [23, 80] width 37 height 26
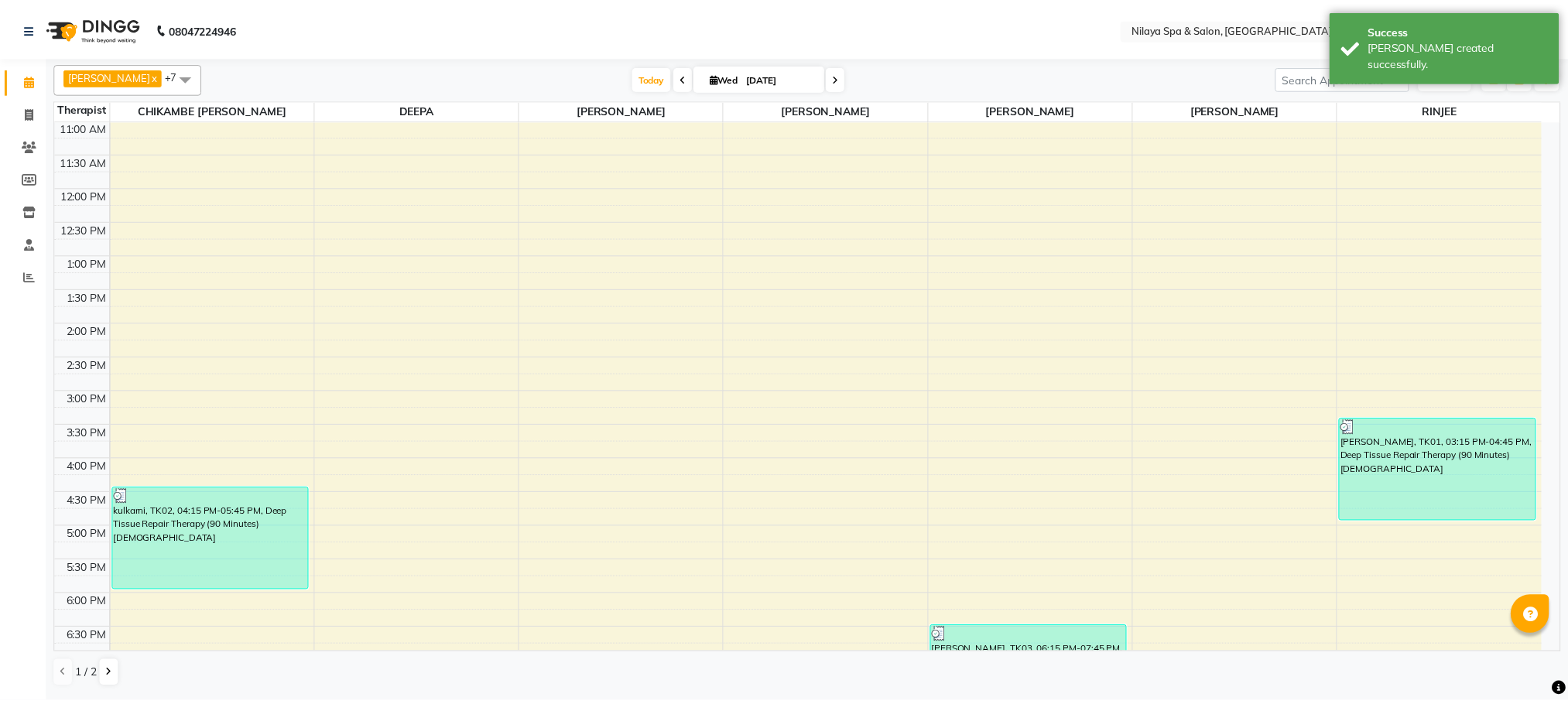
scroll to position [510, 0]
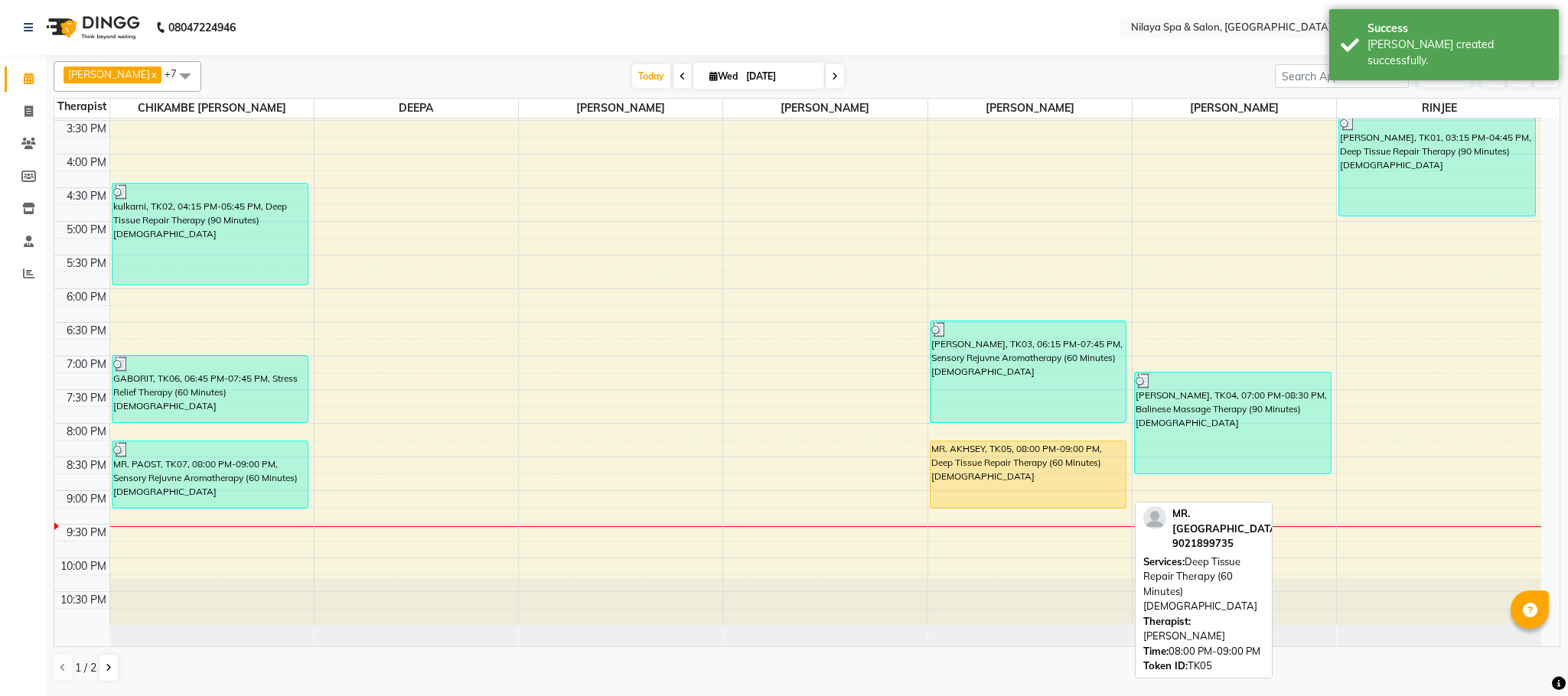
click at [1006, 465] on div "MR. AKHSEY, TK05, 08:00 PM-09:00 PM, Deep Tissue Repair Therapy (60 Minutes)[DE…" at bounding box center [1029, 475] width 196 height 67
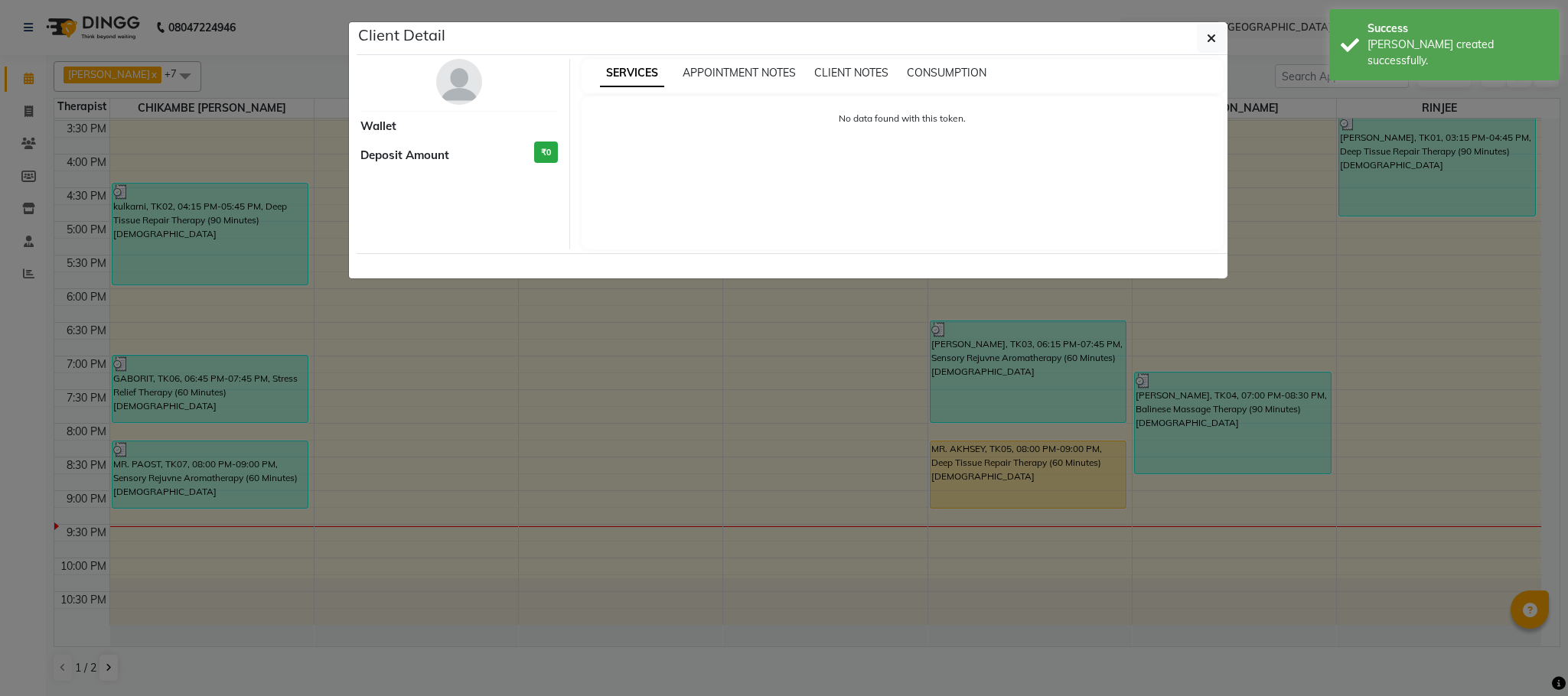
select select "1"
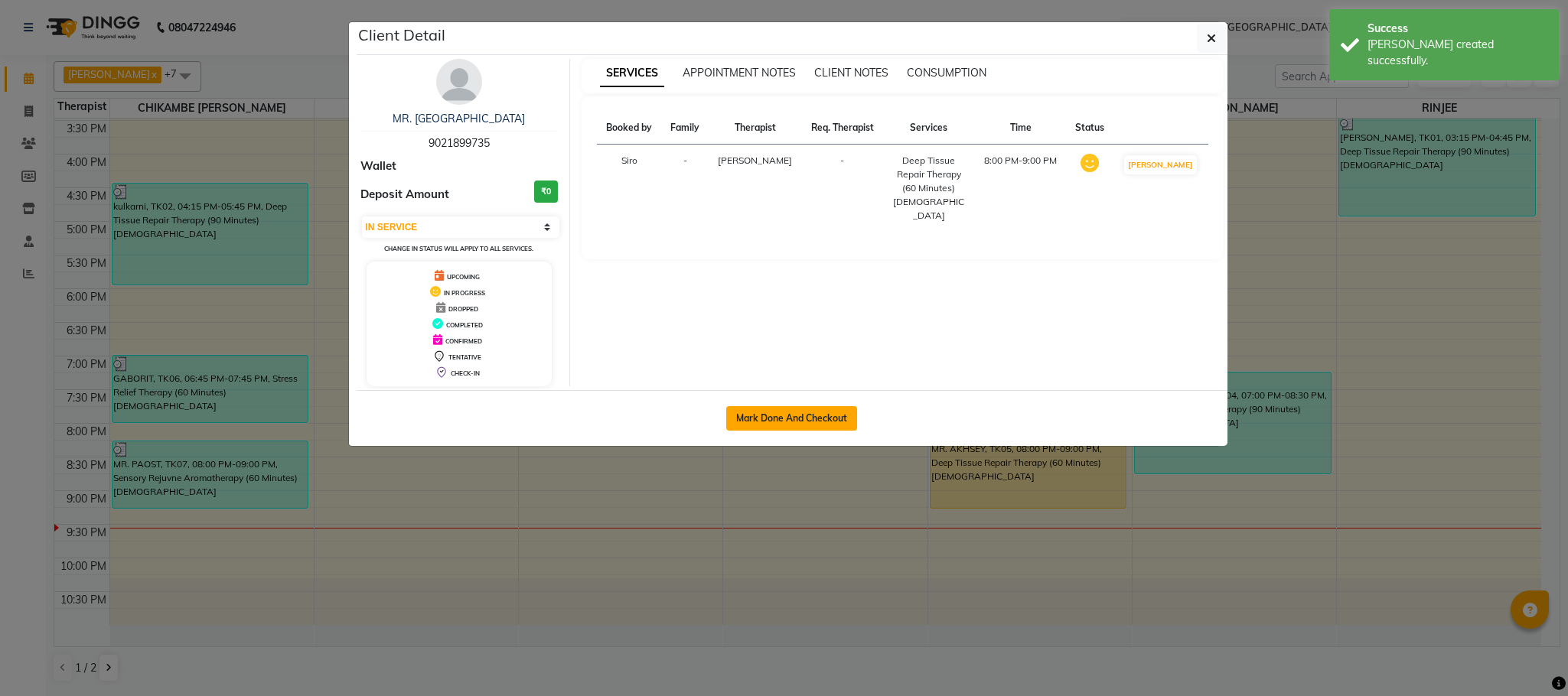
click at [804, 423] on button "Mark Done And Checkout" at bounding box center [791, 418] width 131 height 25
select select "7983"
select select "service"
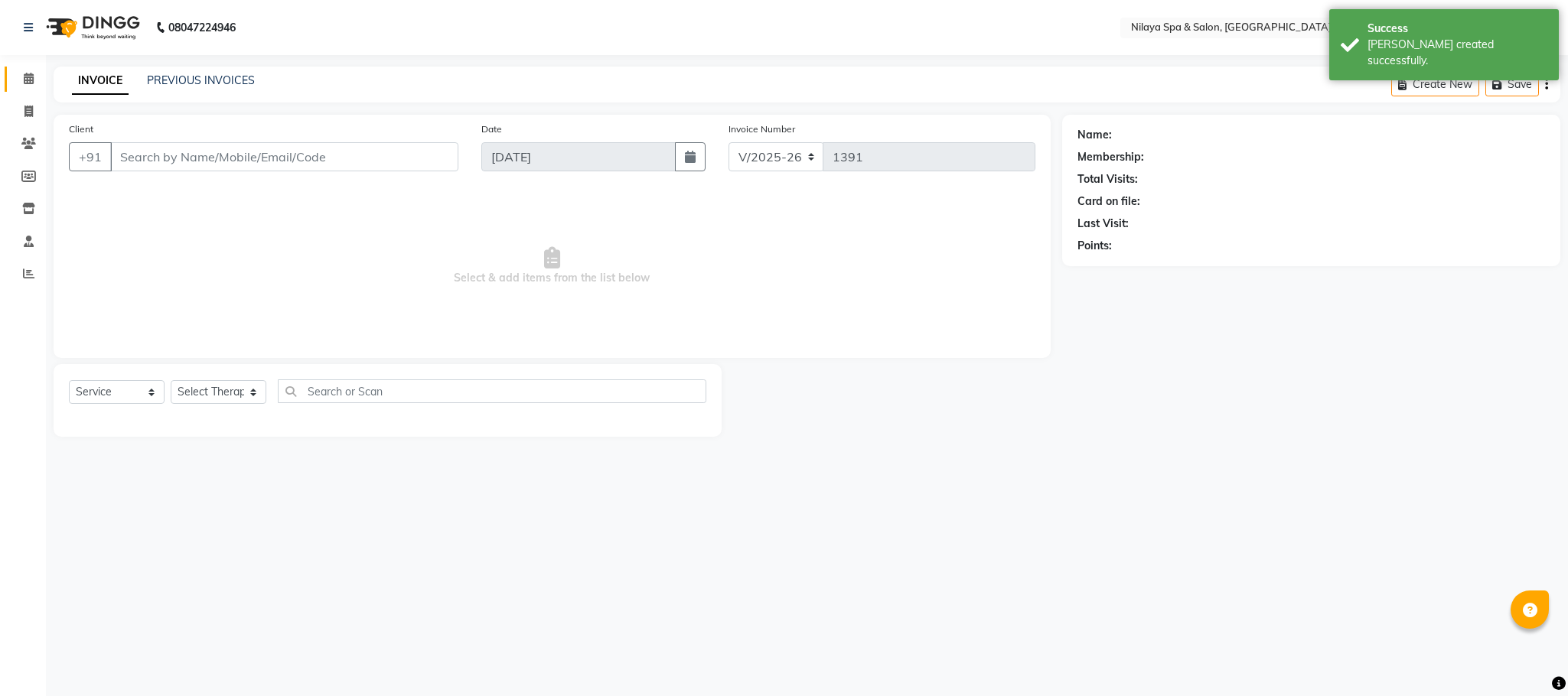
select select "3"
type input "90******35"
select select "90043"
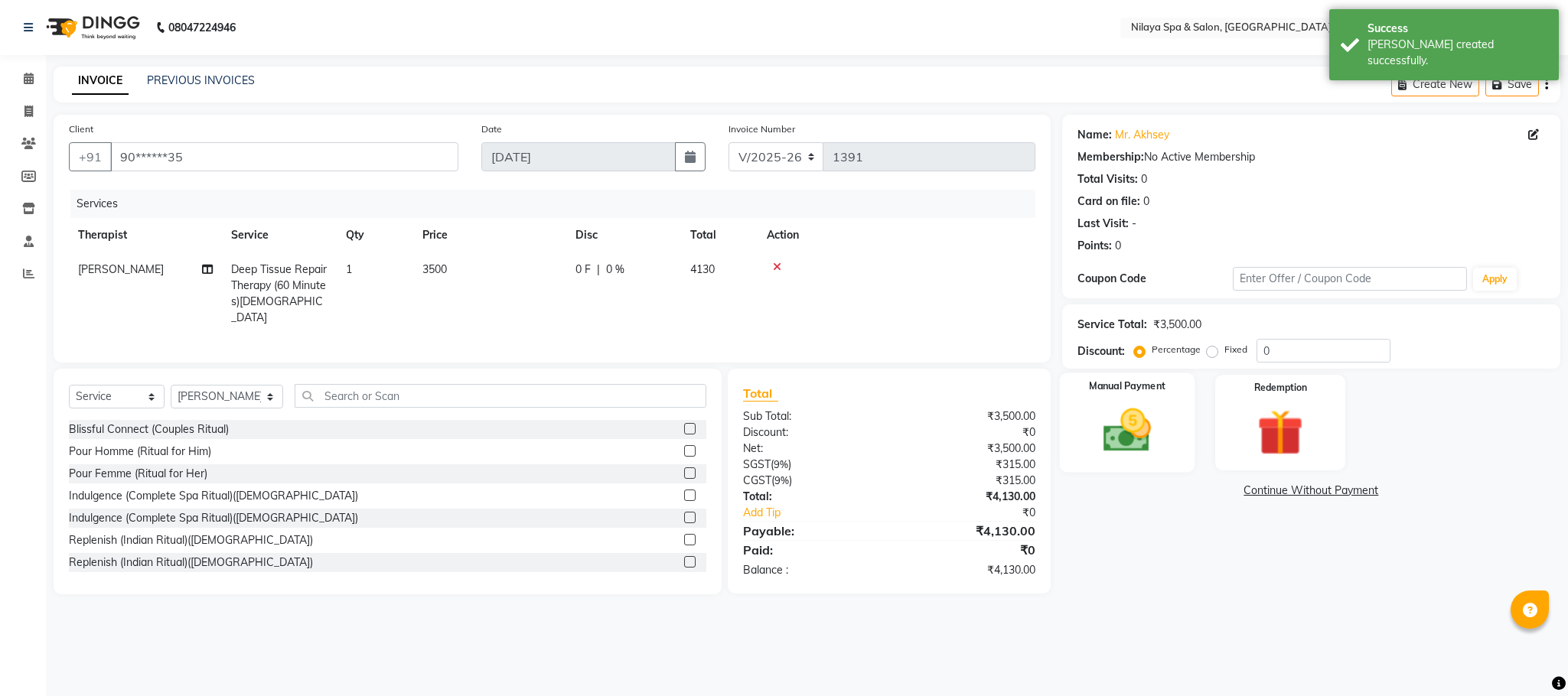
click at [1109, 424] on img at bounding box center [1126, 431] width 78 height 55
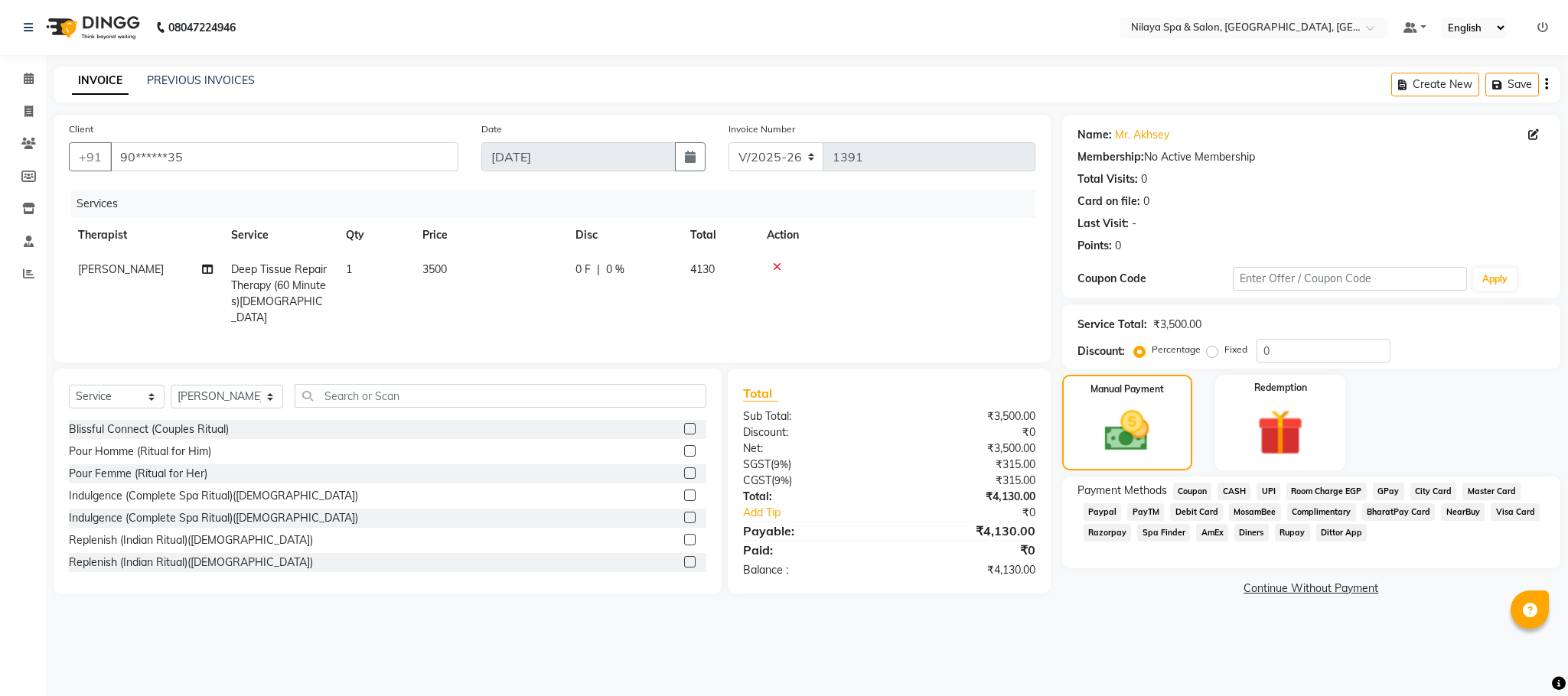
click at [1264, 497] on span "UPI" at bounding box center [1268, 491] width 24 height 17
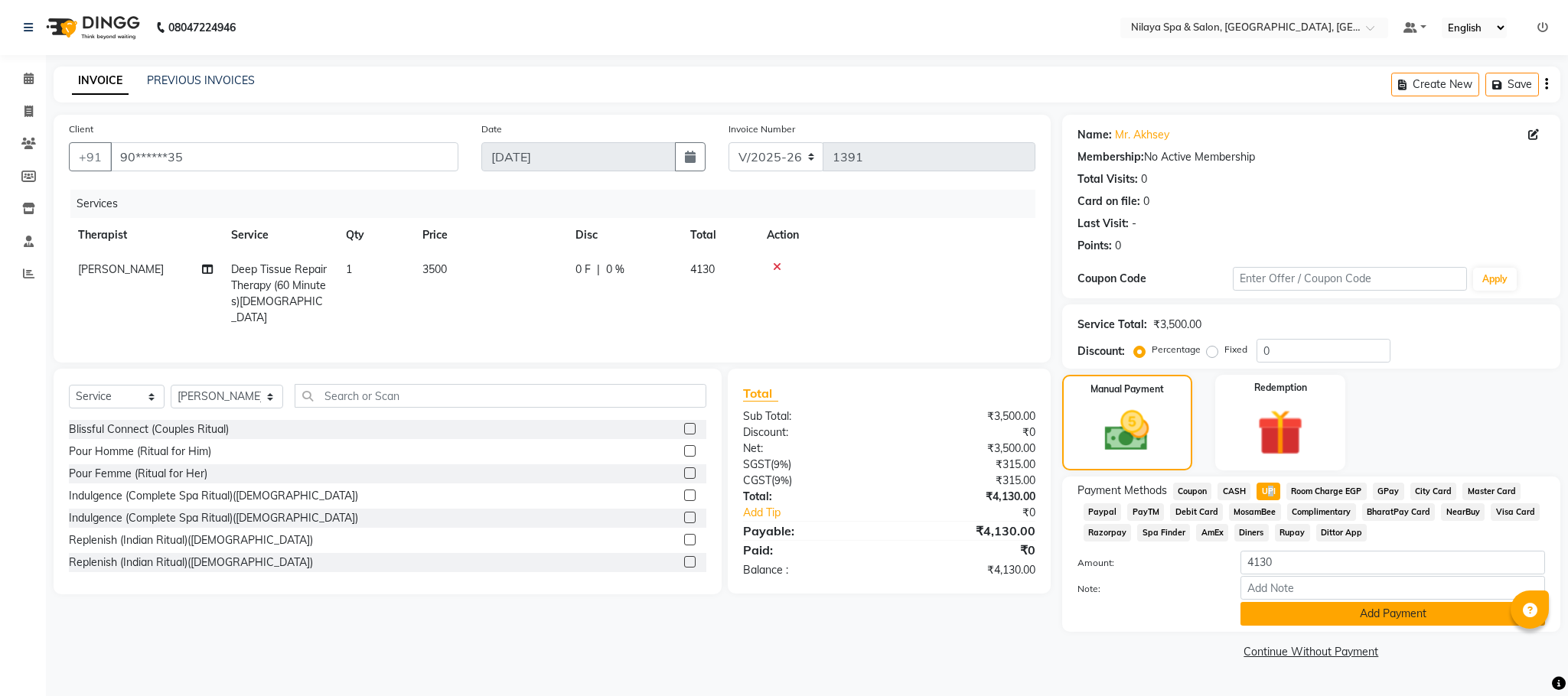
click at [1320, 613] on button "Add Payment" at bounding box center [1392, 615] width 304 height 24
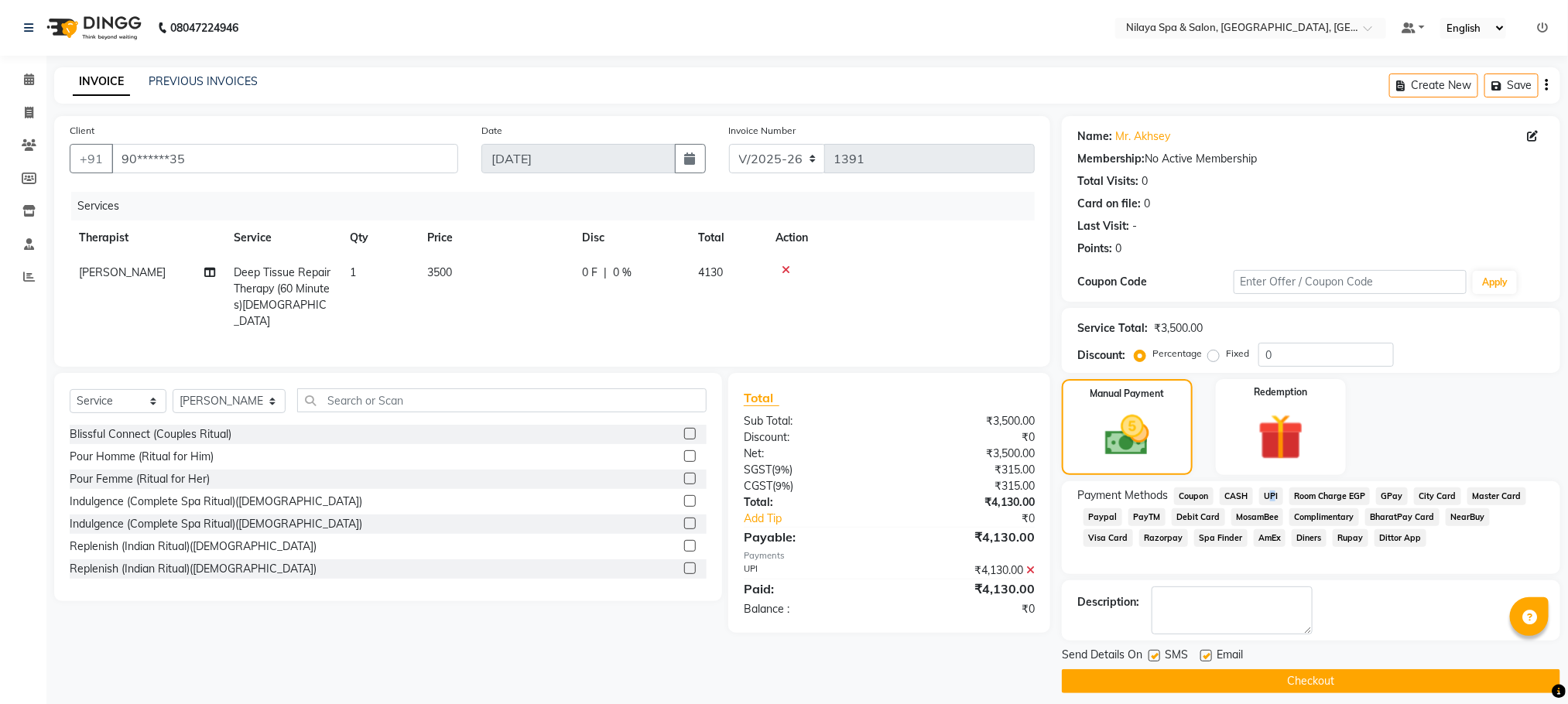
scroll to position [14, 0]
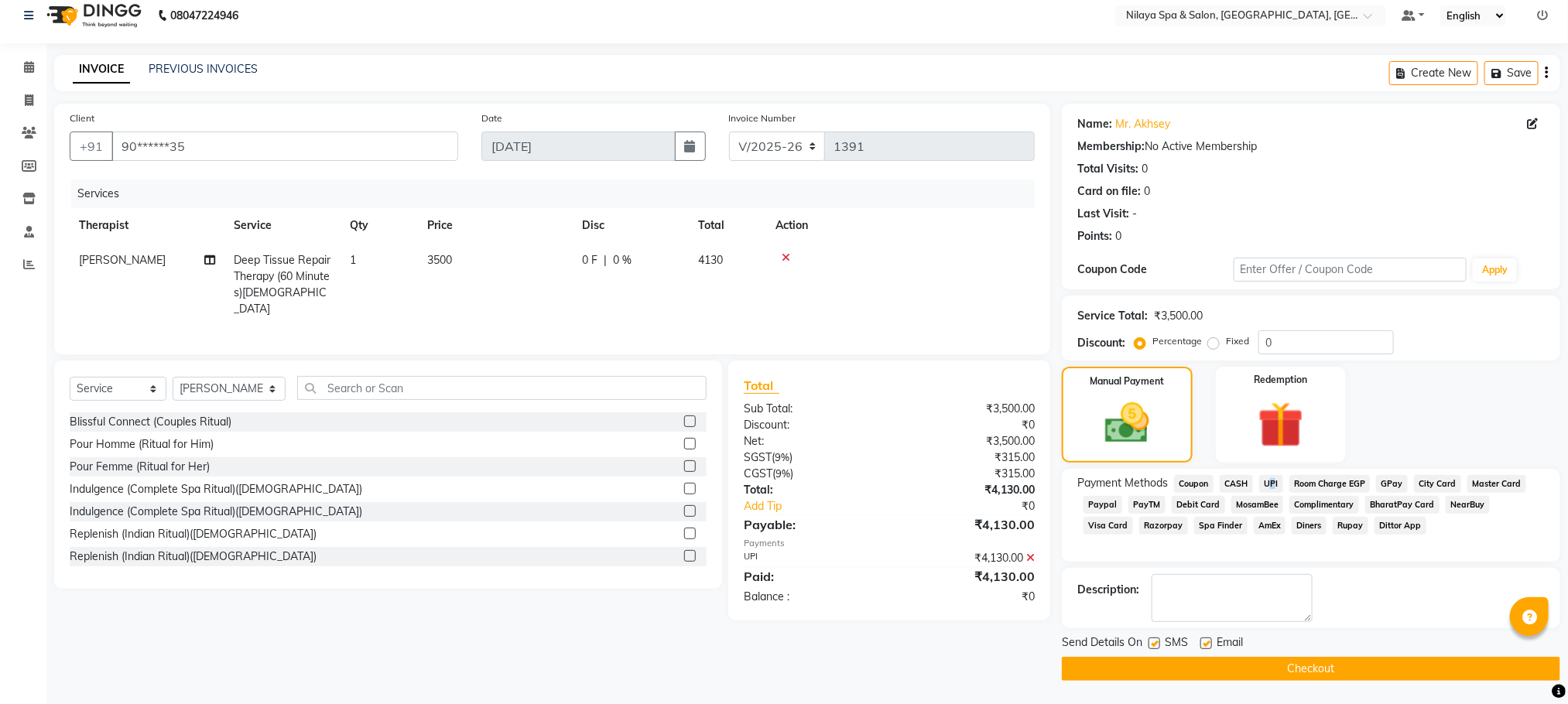
click at [1287, 672] on button "Checkout" at bounding box center [1311, 669] width 499 height 24
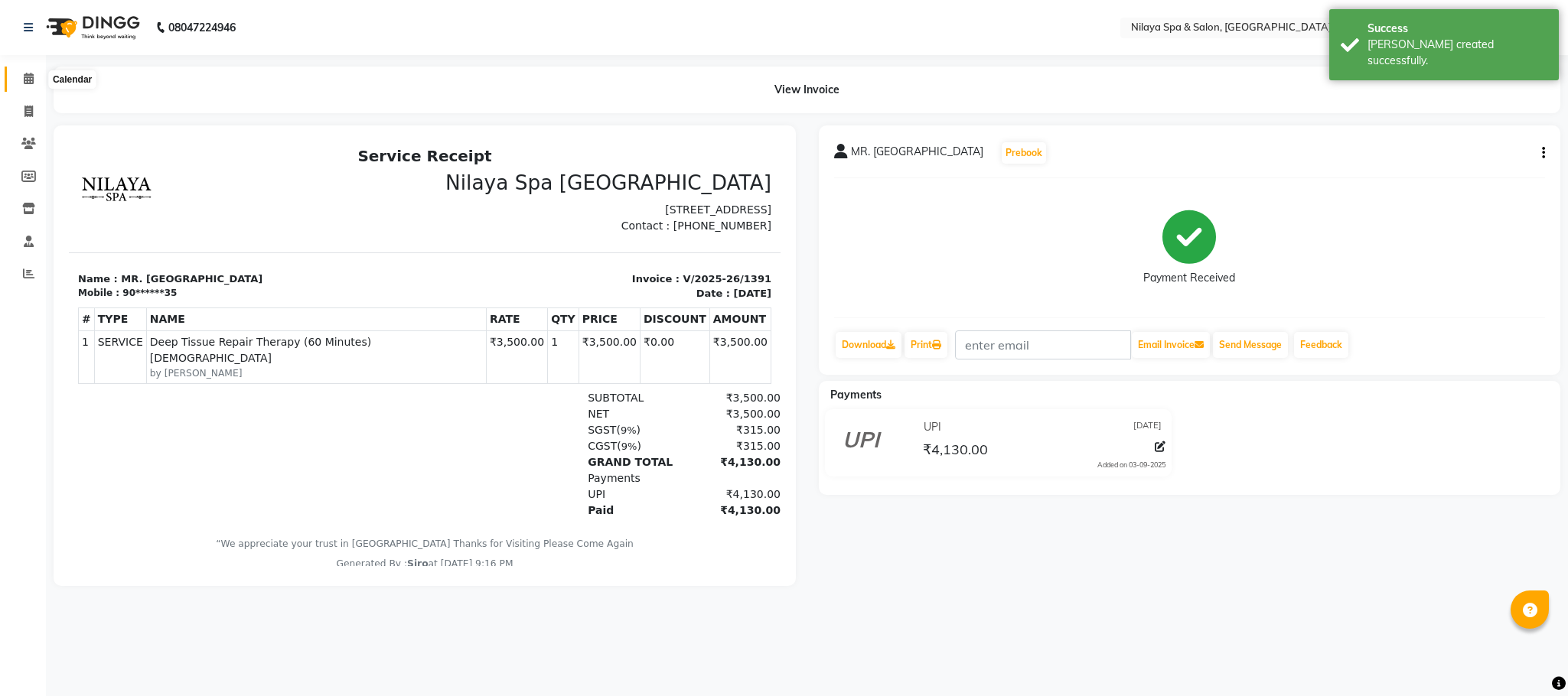
click at [24, 72] on icon at bounding box center [28, 78] width 10 height 12
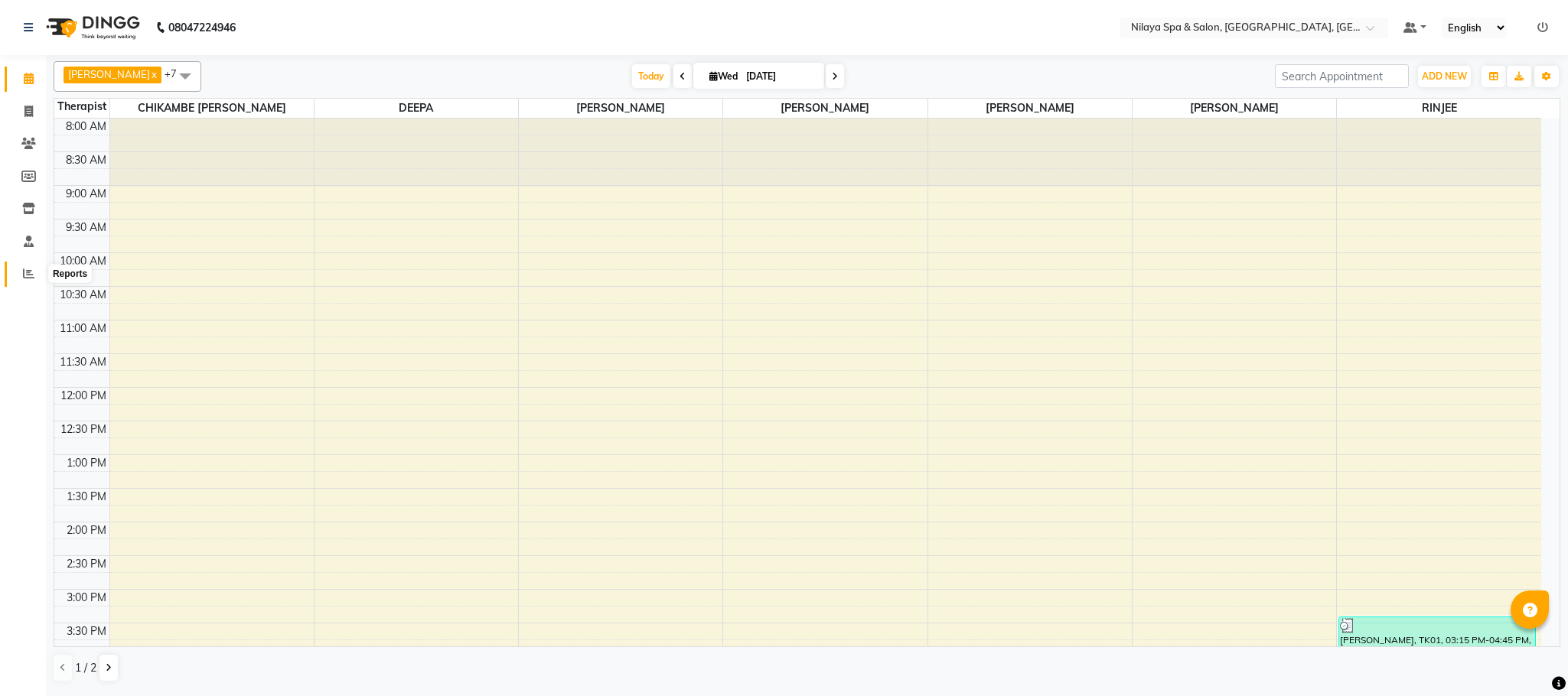
click at [30, 274] on icon at bounding box center [28, 273] width 12 height 12
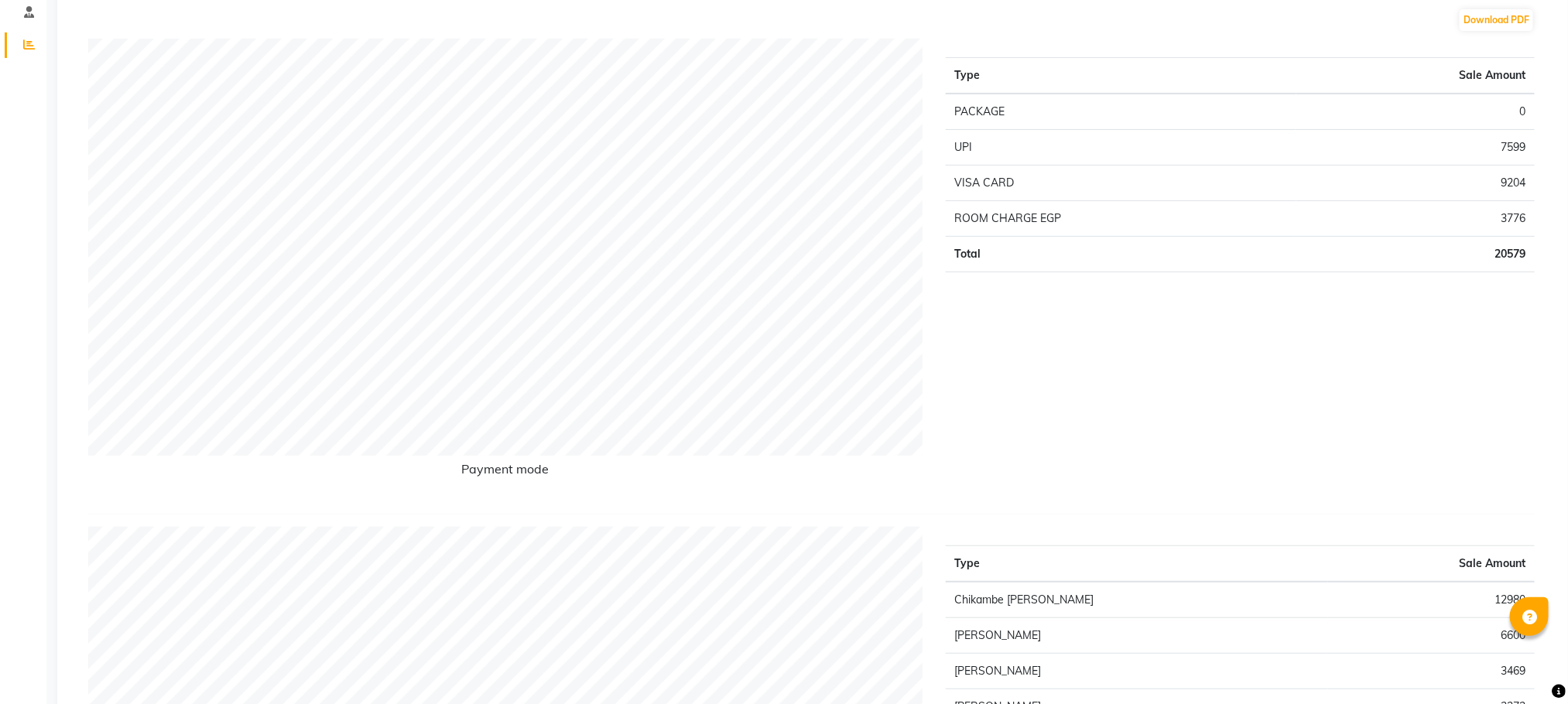
scroll to position [117, 0]
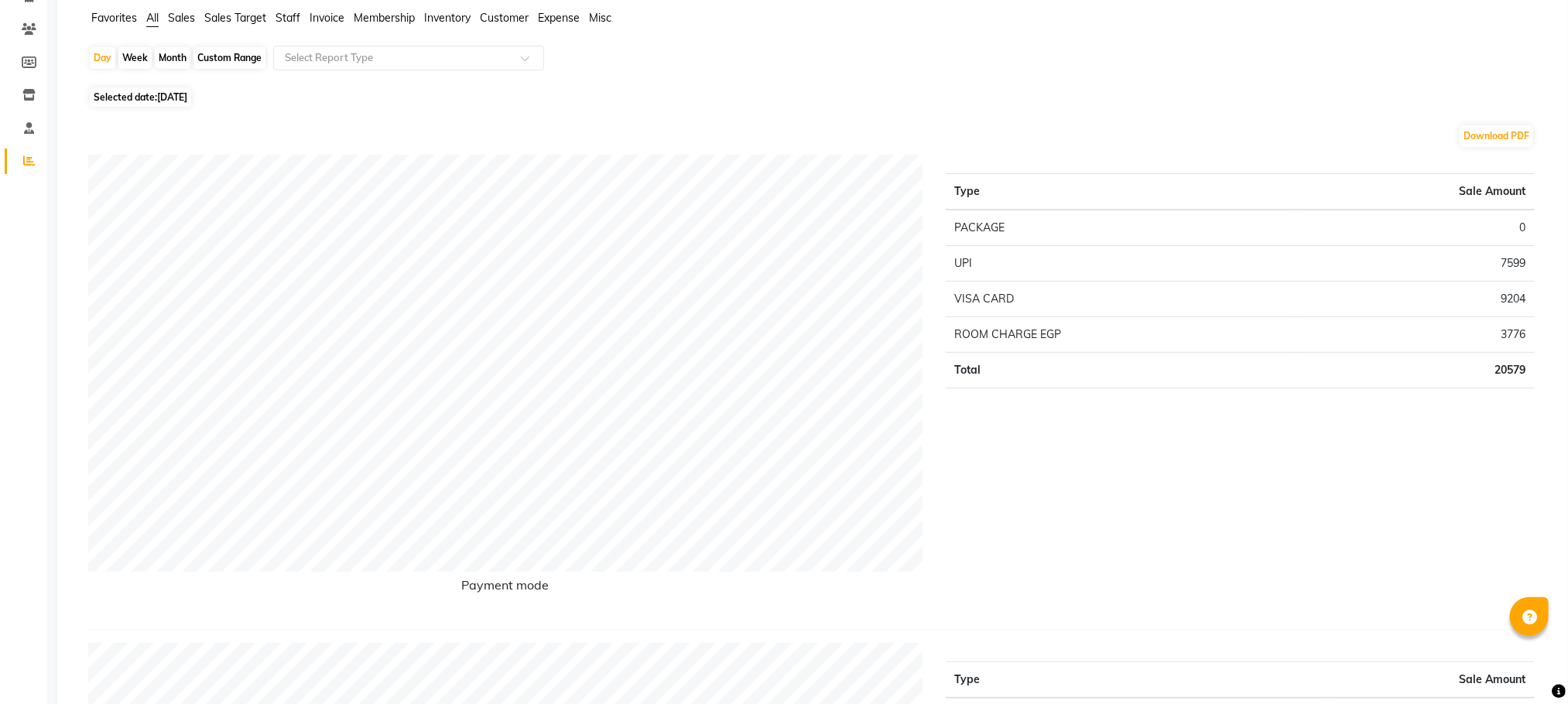
click at [28, 161] on icon at bounding box center [29, 160] width 12 height 12
click at [33, 89] on icon at bounding box center [29, 94] width 13 height 12
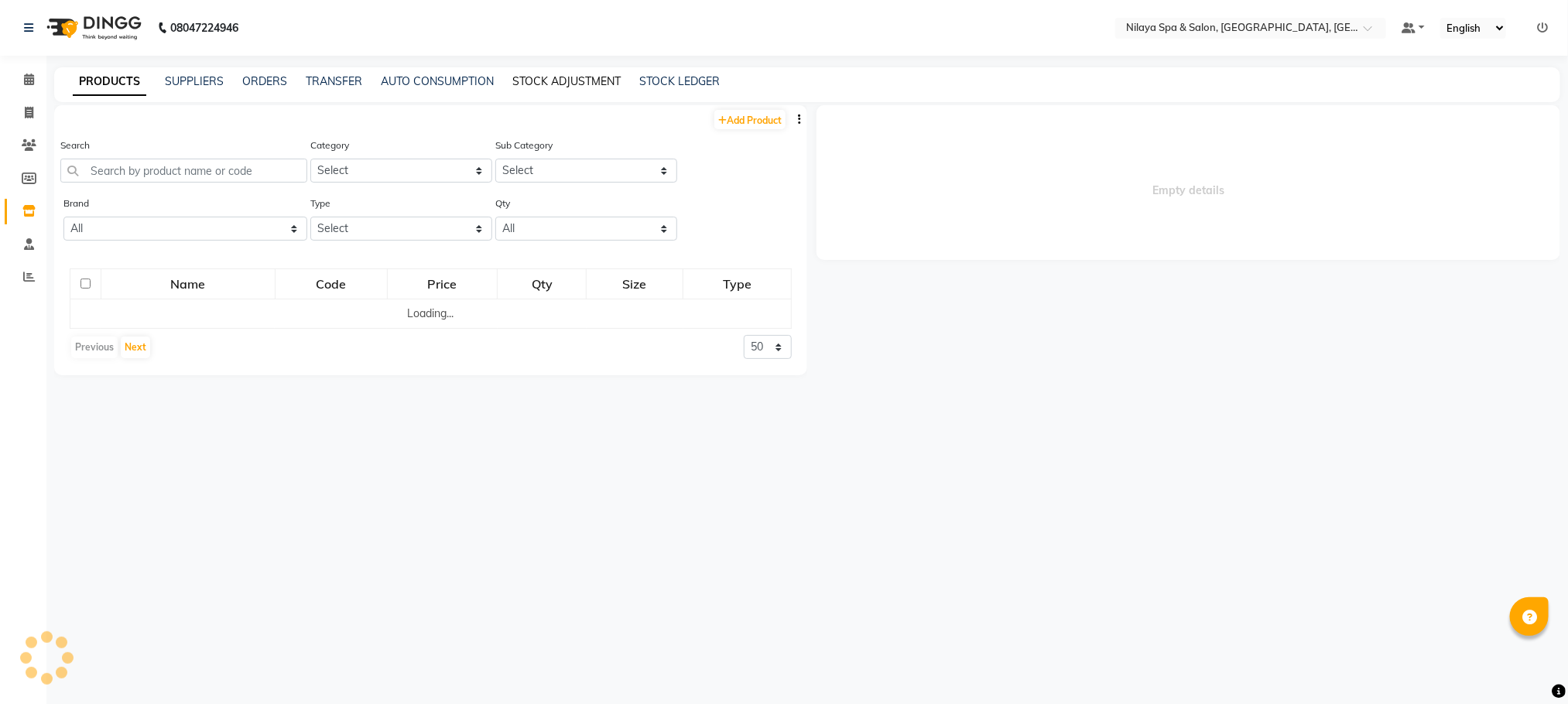
click at [542, 80] on link "STOCK ADJUSTMENT" at bounding box center [566, 80] width 108 height 14
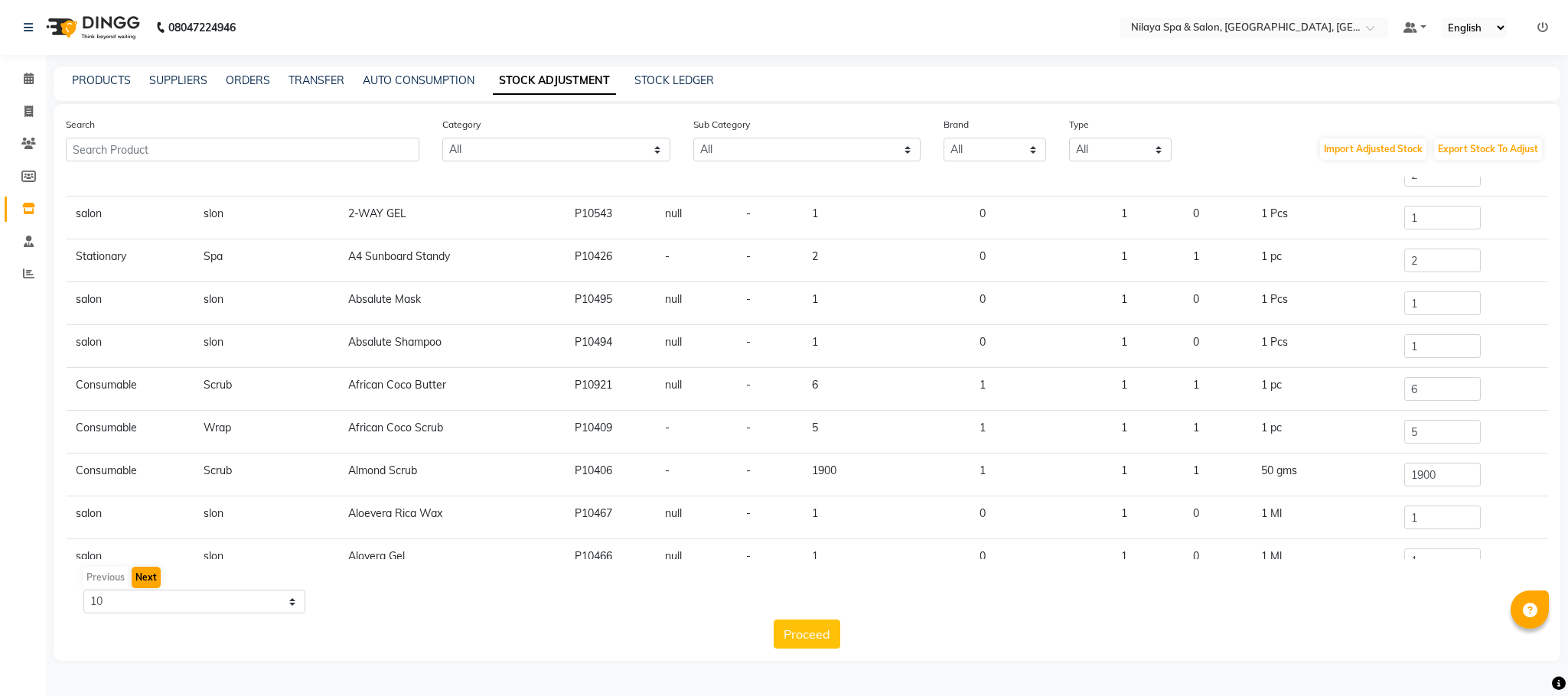
scroll to position [99, 0]
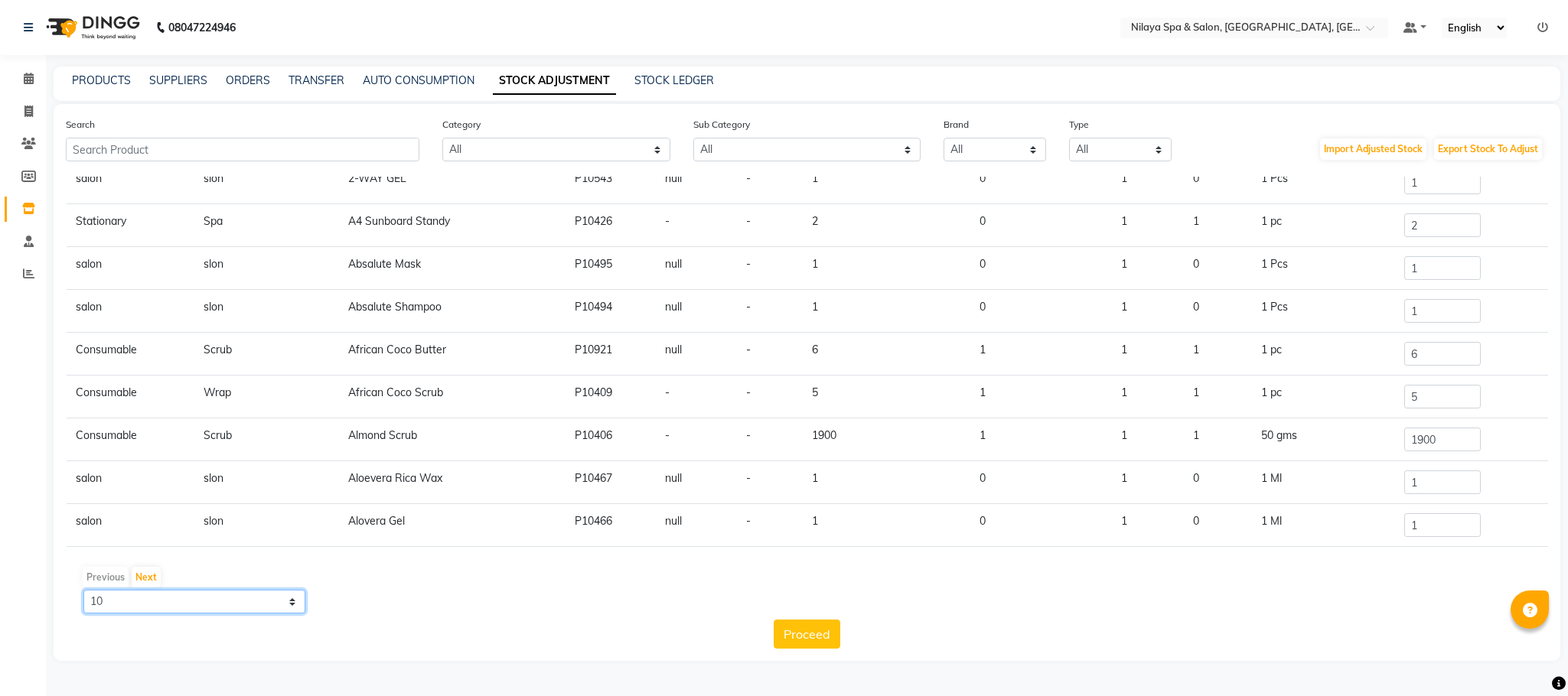
click at [290, 602] on select "10 50 100" at bounding box center [194, 602] width 222 height 24
select select "100"
click at [83, 590] on select "10 50 100" at bounding box center [194, 602] width 222 height 24
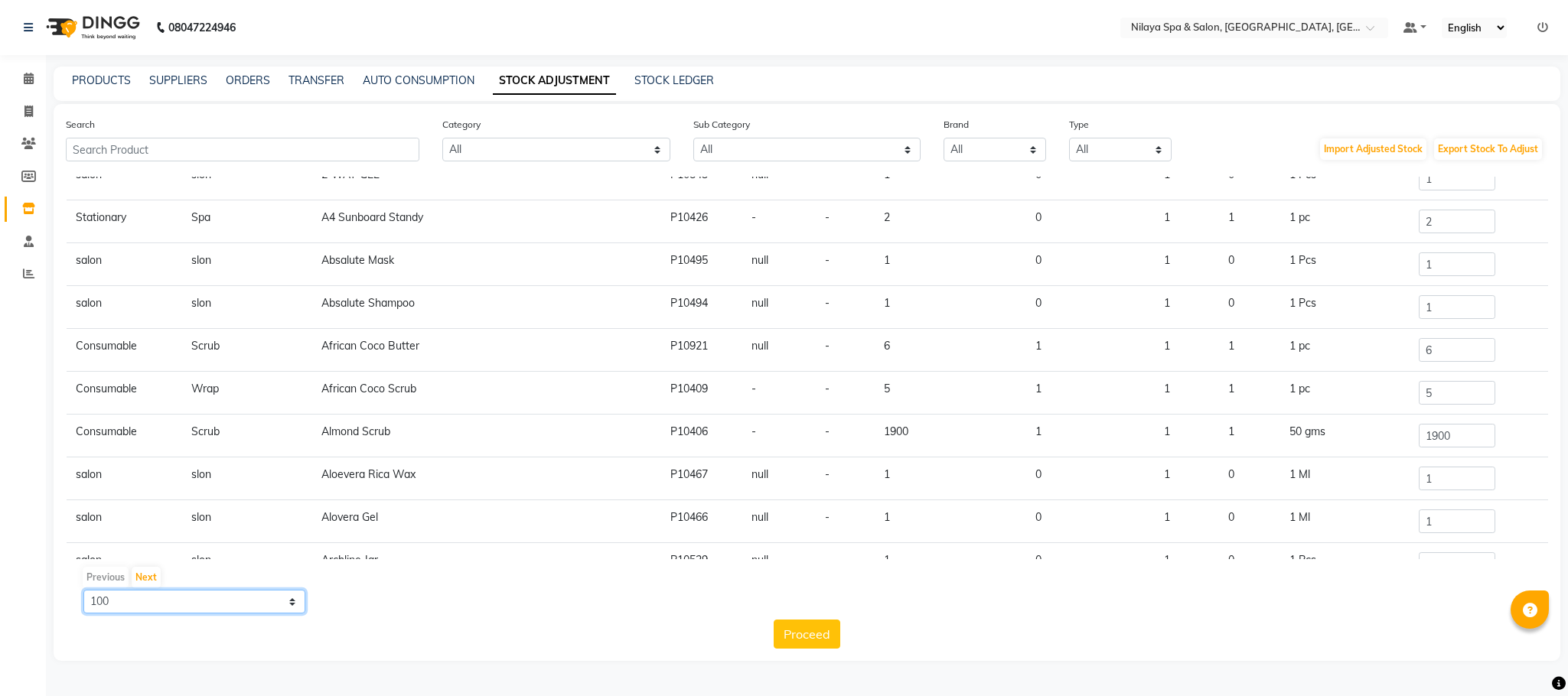
scroll to position [0, 0]
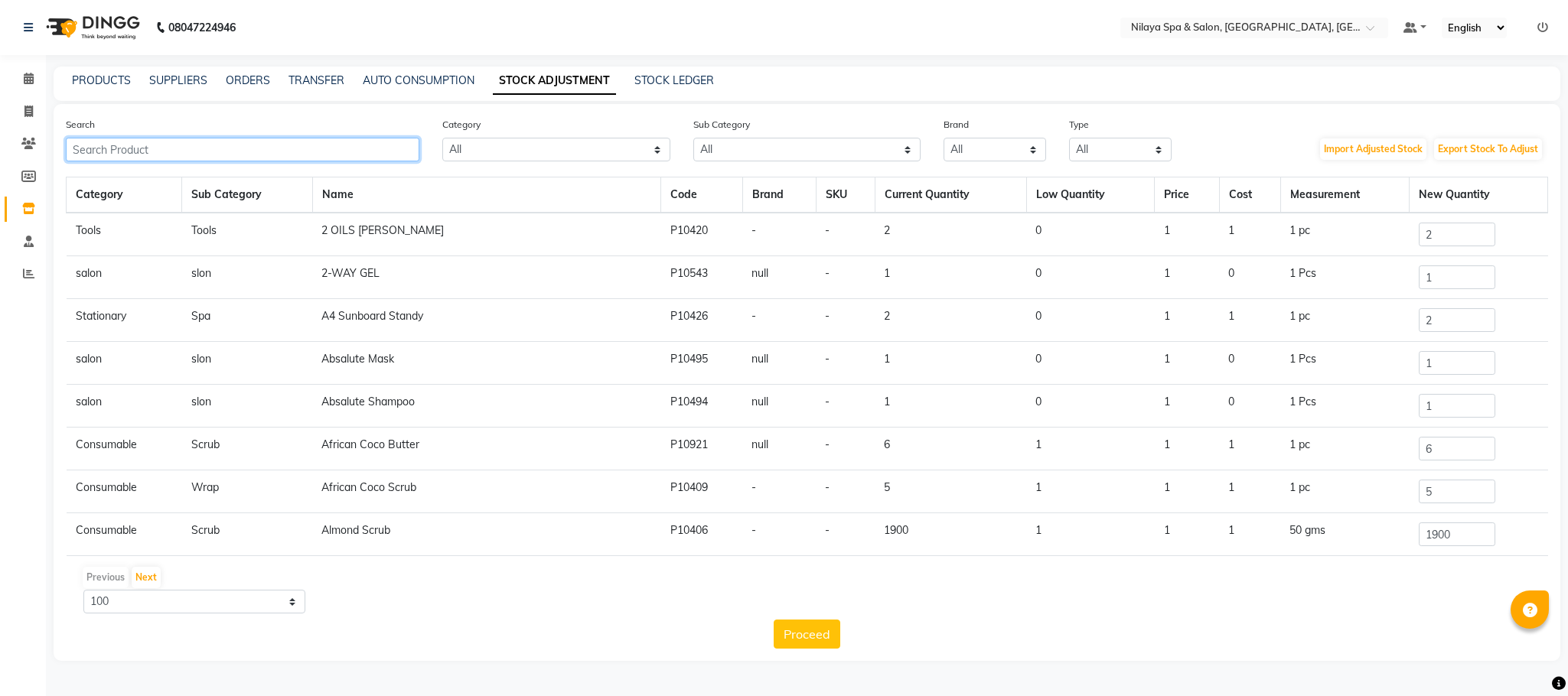
click at [152, 150] on input "text" at bounding box center [242, 150] width 354 height 24
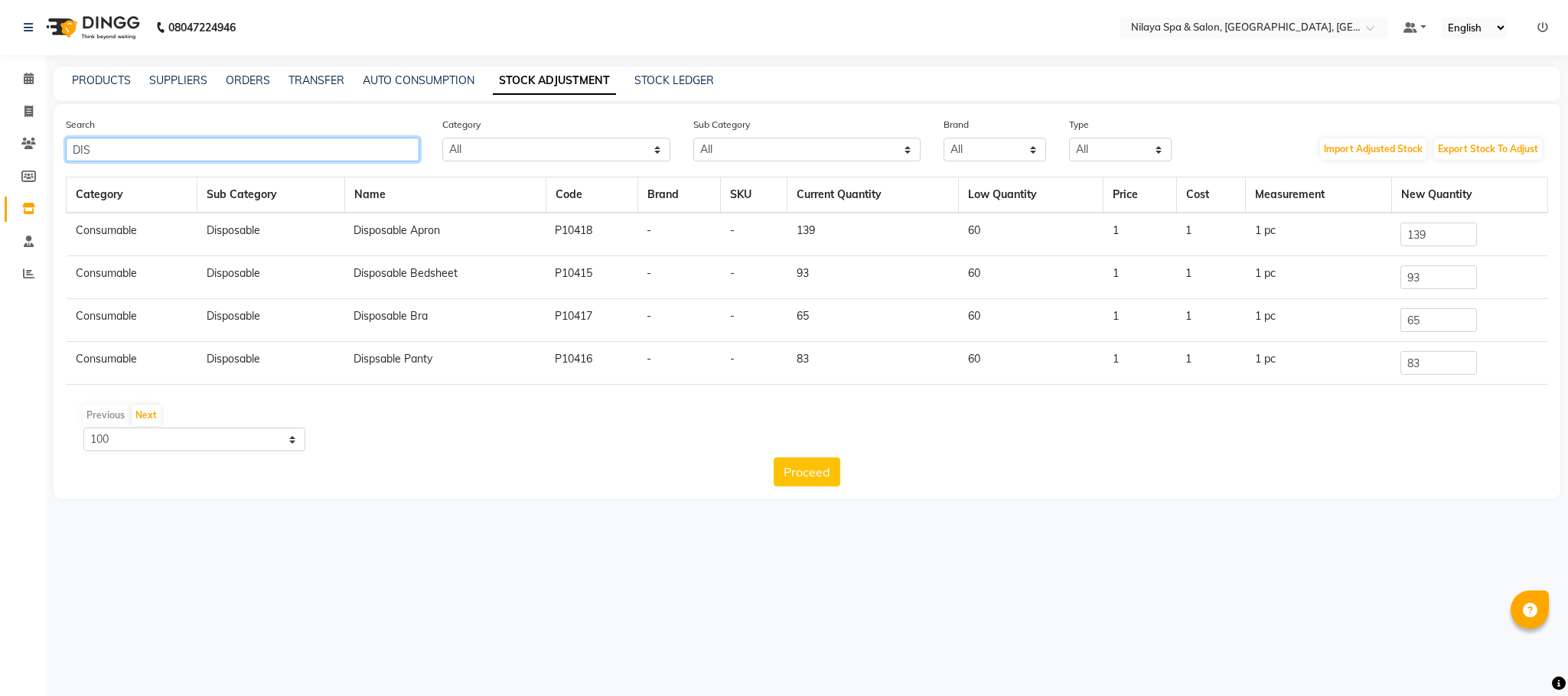
type input "DIS"
click at [1414, 276] on input "93" at bounding box center [1438, 277] width 77 height 24
click at [1423, 283] on input "93" at bounding box center [1438, 277] width 77 height 24
type input "9"
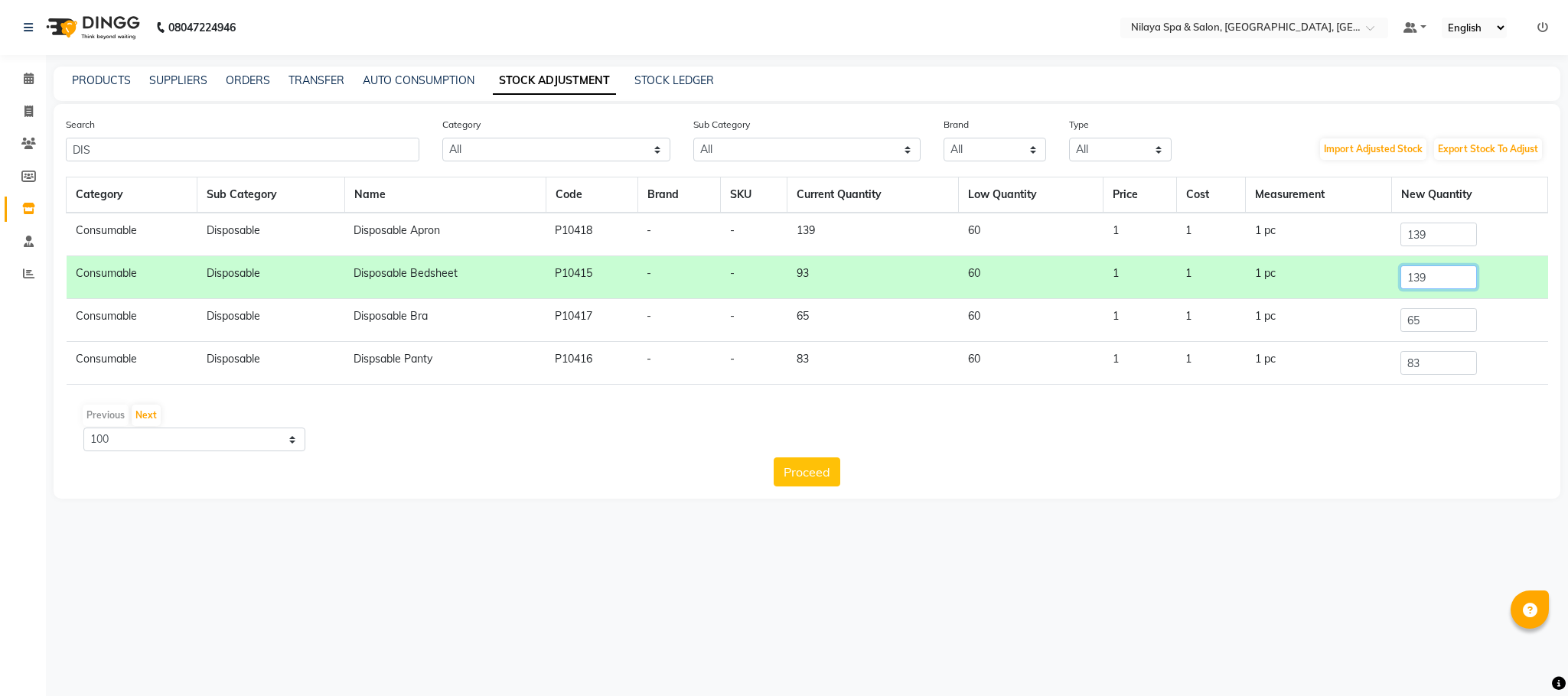
type input "139"
click at [1425, 315] on input "65" at bounding box center [1438, 320] width 77 height 24
type input "6"
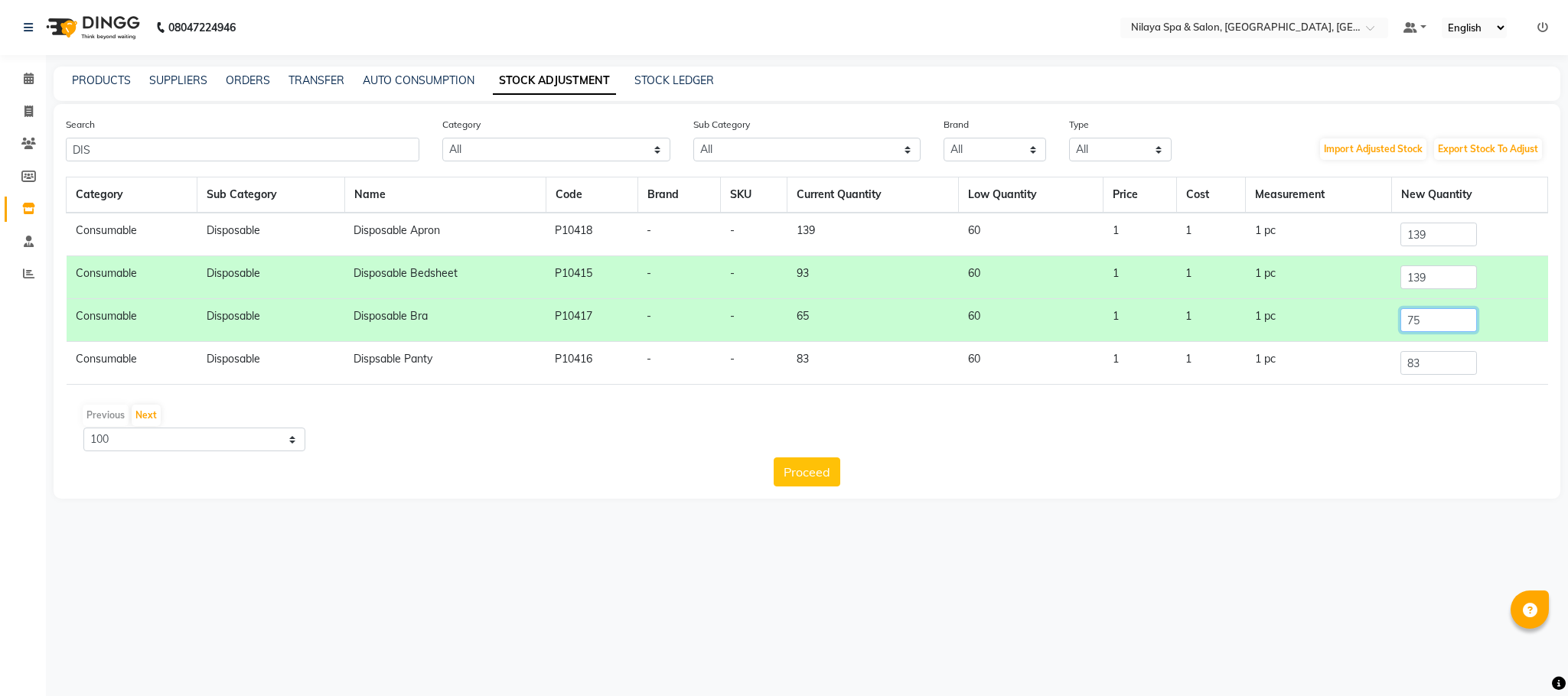
type input "75"
click at [1446, 369] on input "83" at bounding box center [1438, 363] width 77 height 24
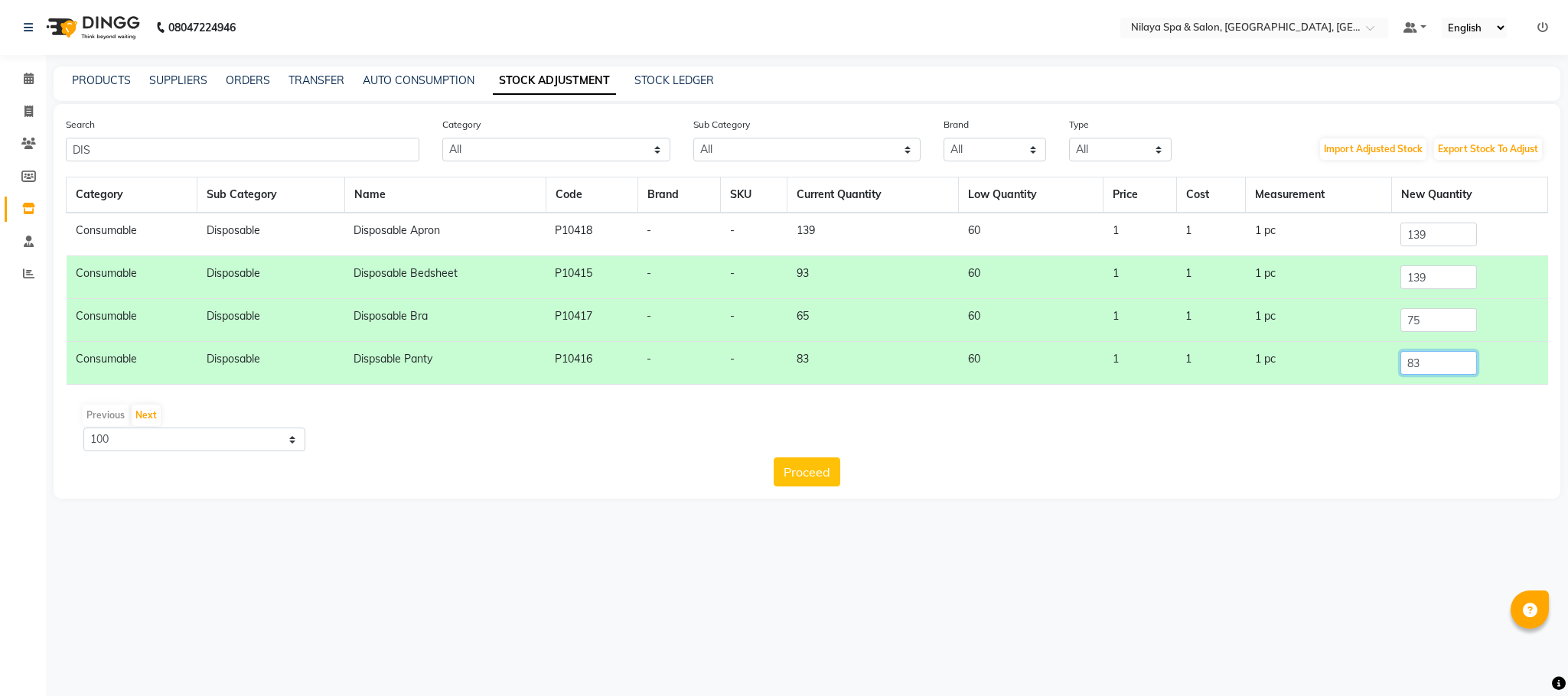
type input "8"
type input "117"
click at [1440, 232] on input "139" at bounding box center [1438, 235] width 77 height 24
type input "1"
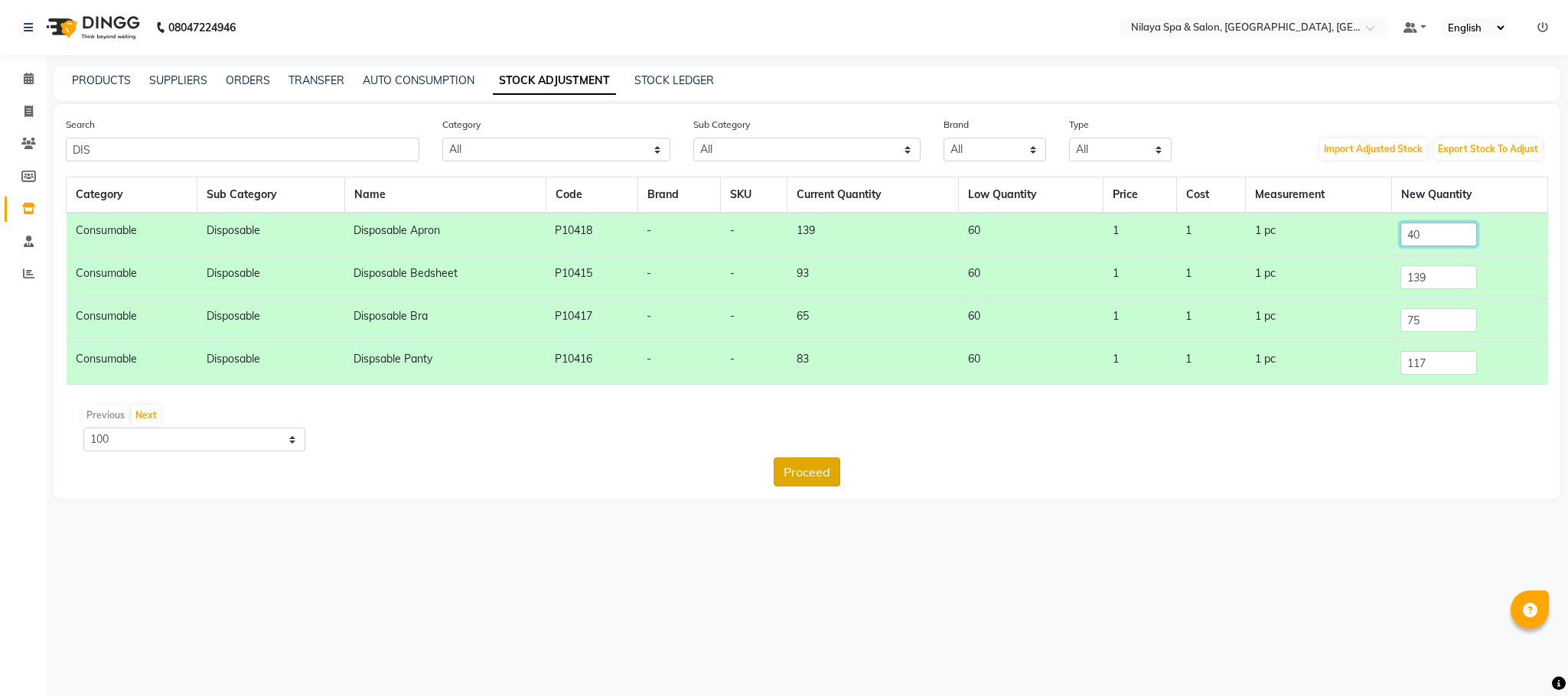
type input "40"
click at [819, 466] on button "Proceed" at bounding box center [806, 472] width 67 height 29
click at [842, 473] on button "Submit" at bounding box center [840, 472] width 60 height 29
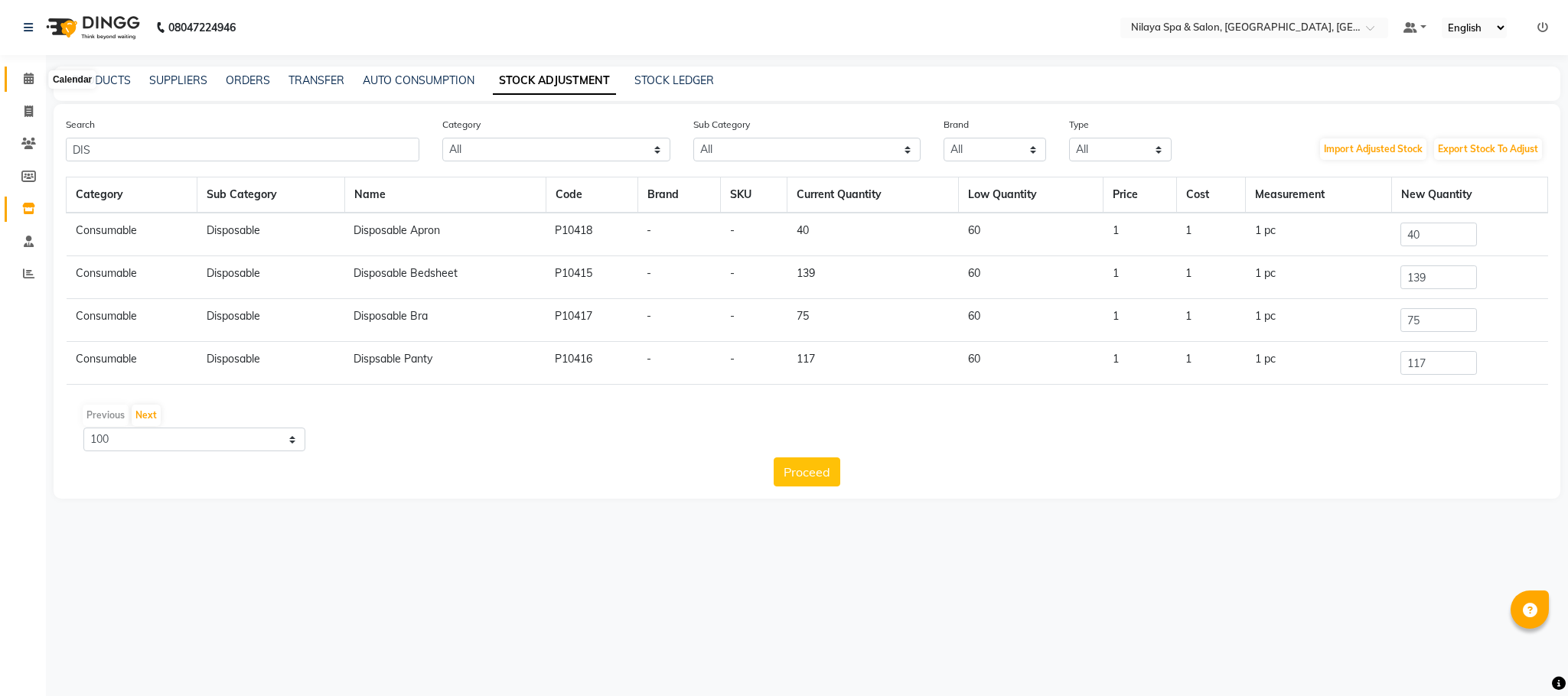
click at [30, 73] on icon at bounding box center [28, 78] width 10 height 12
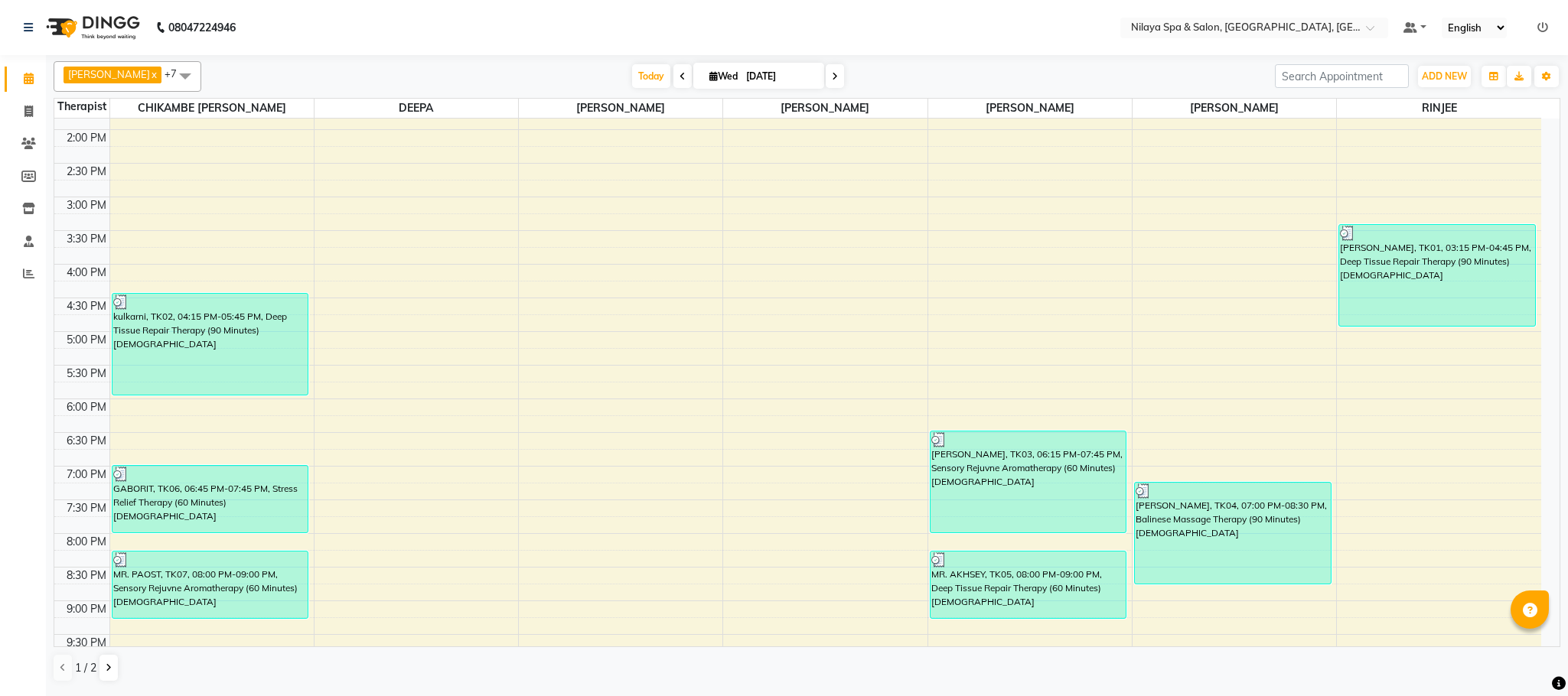
scroll to position [345, 0]
